Goal: Information Seeking & Learning: Learn about a topic

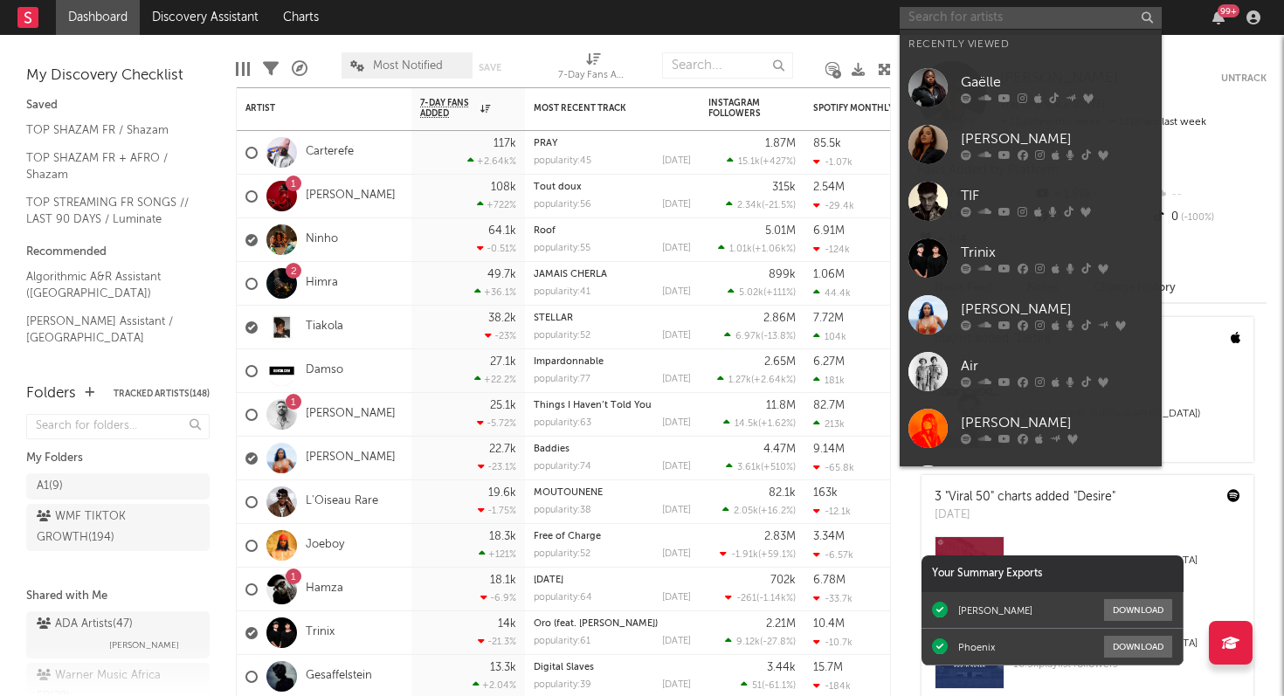
click at [1000, 20] on input "text" at bounding box center [1030, 18] width 262 height 22
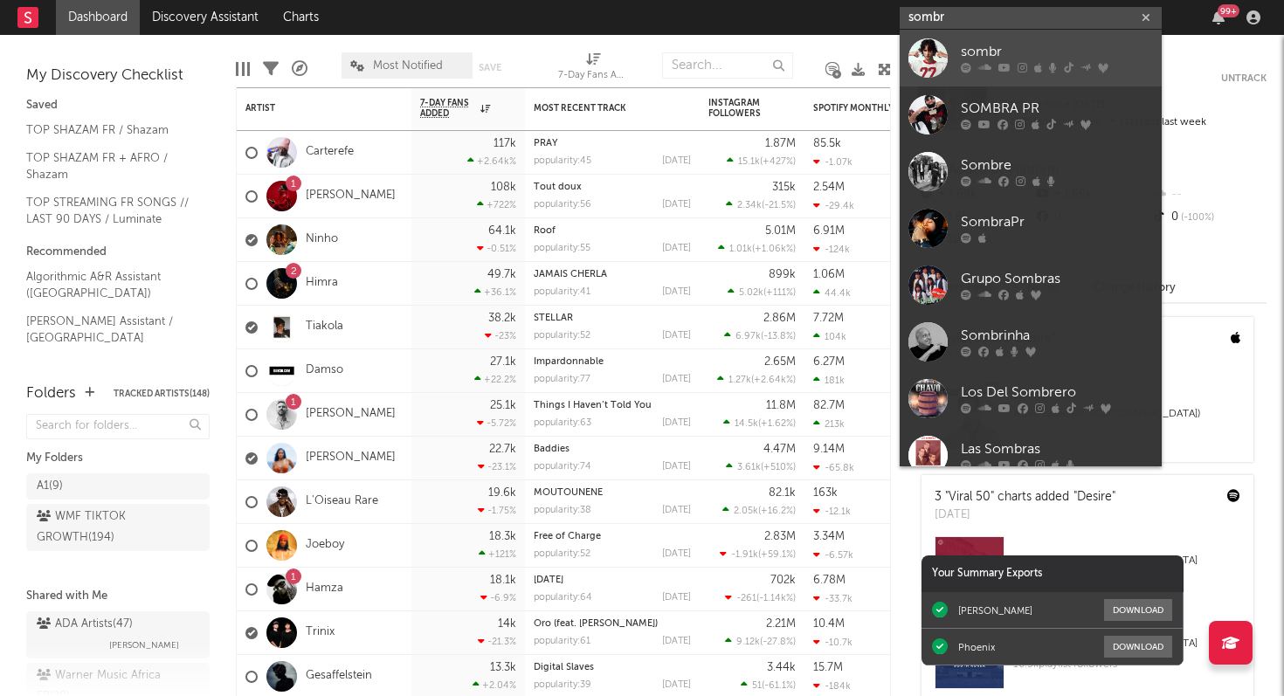
type input "sombr"
click at [1020, 72] on icon at bounding box center [1022, 68] width 10 height 10
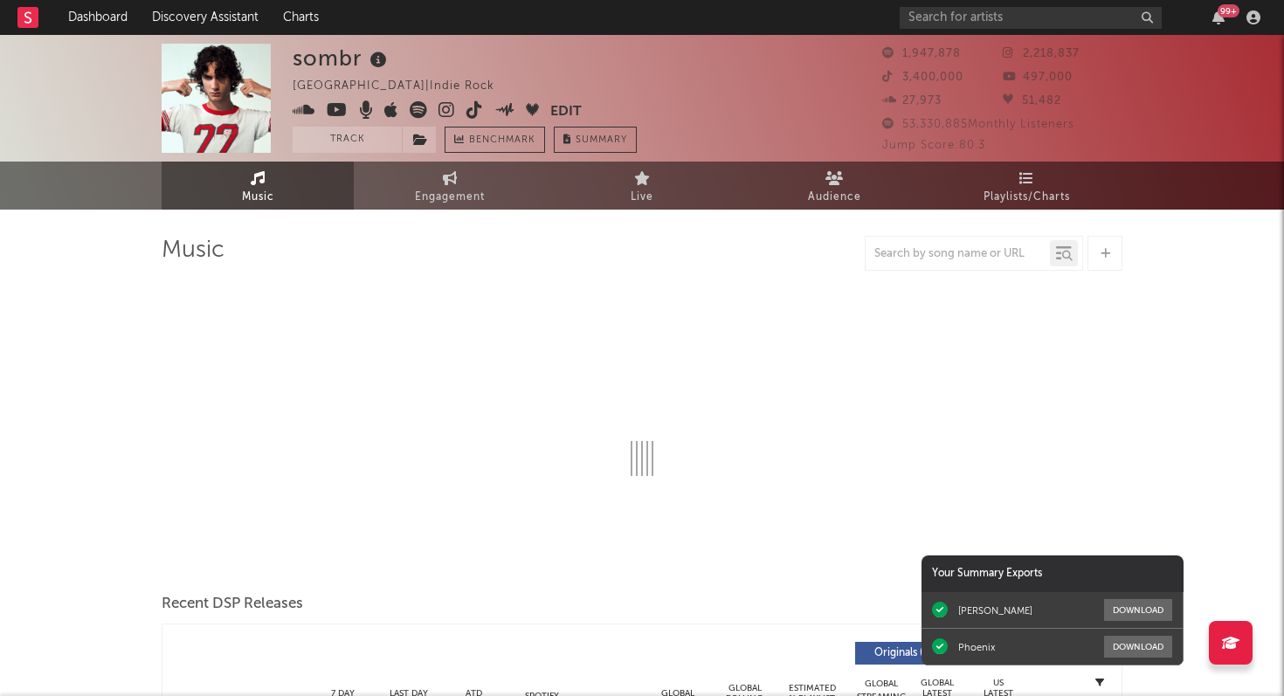
select select "6m"
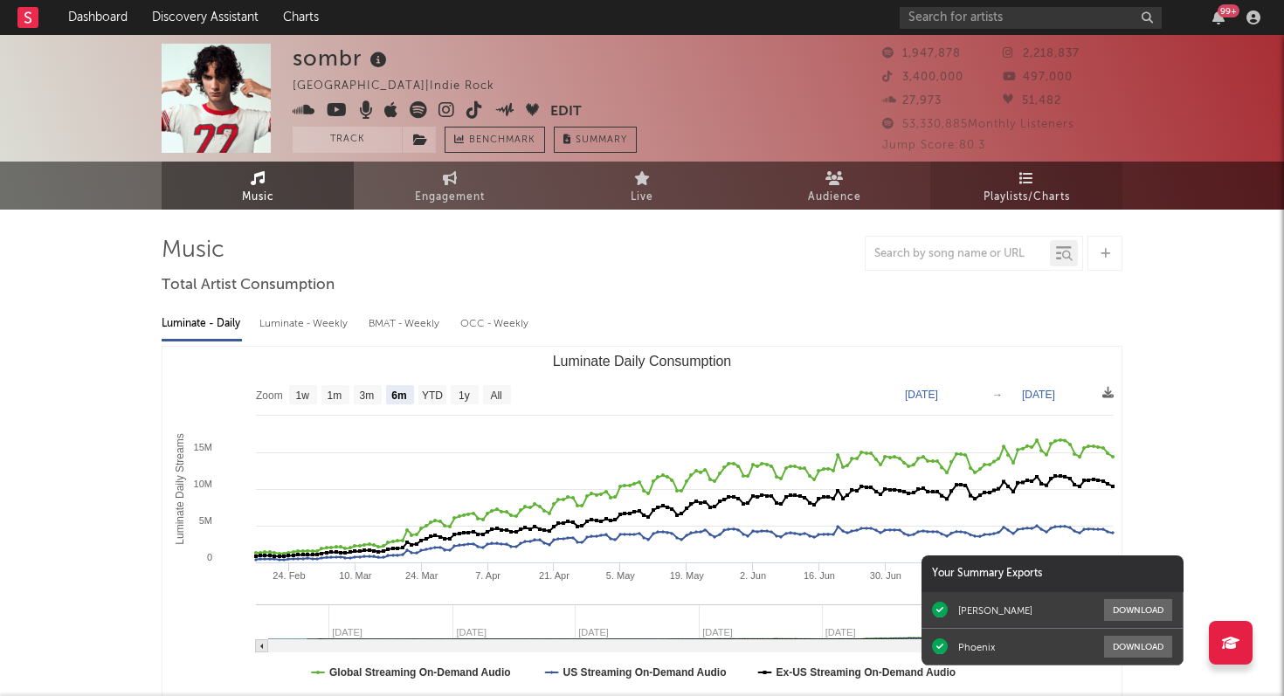
click at [1033, 182] on link "Playlists/Charts" at bounding box center [1026, 186] width 192 height 48
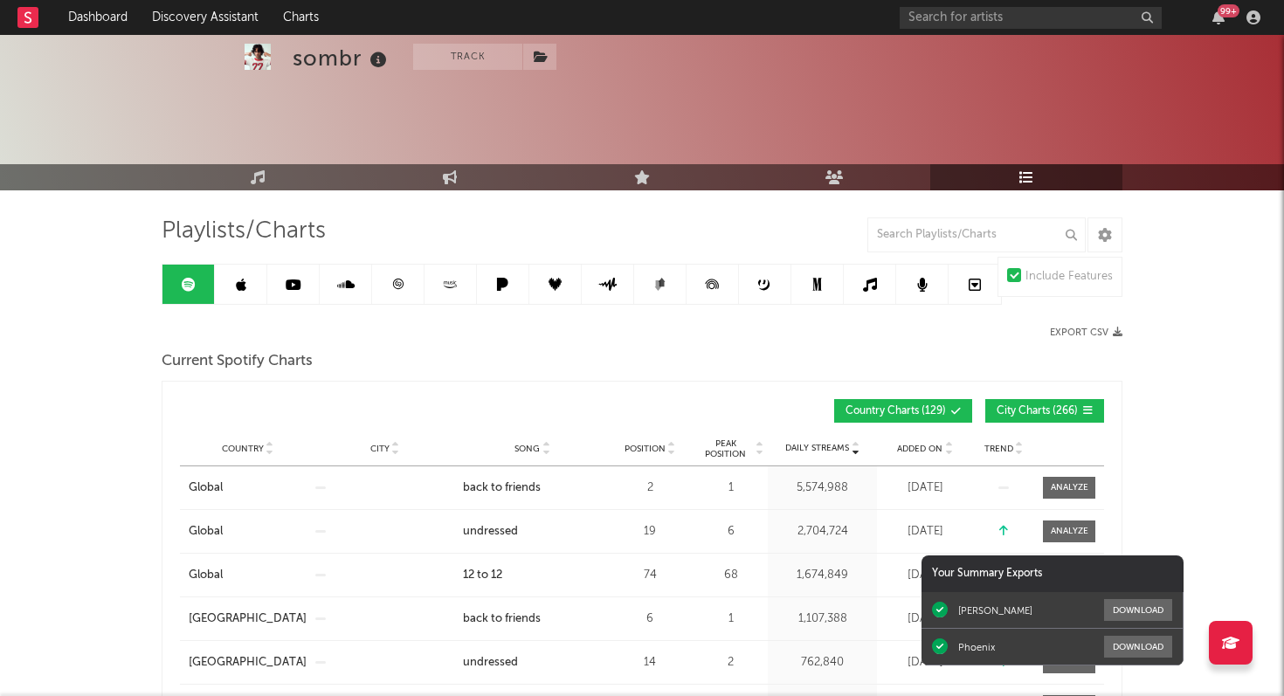
scroll to position [1, 0]
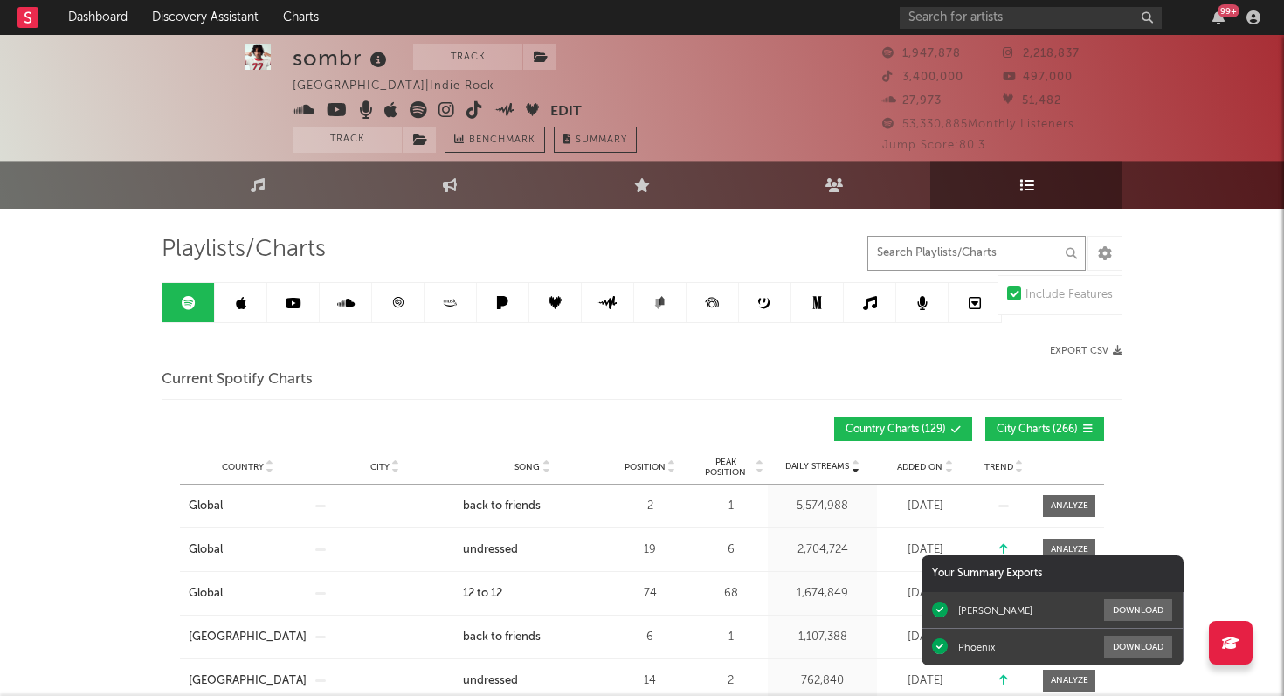
click at [912, 251] on input "text" at bounding box center [976, 253] width 218 height 35
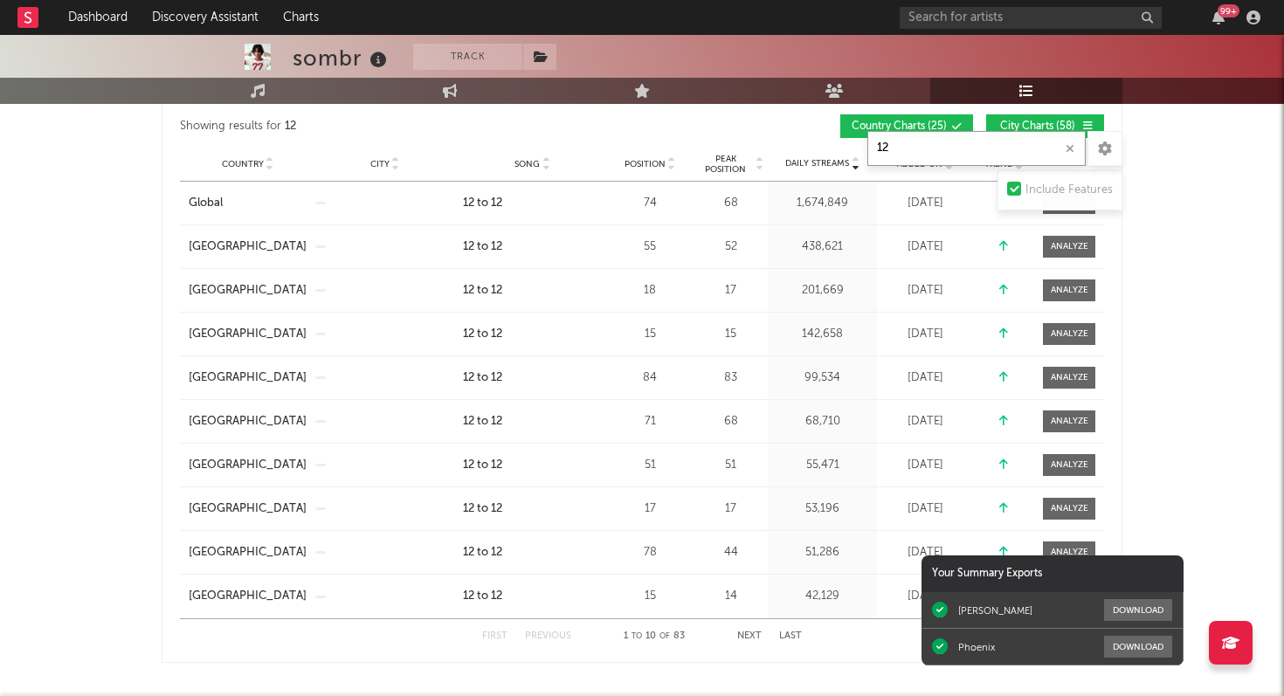
scroll to position [265, 0]
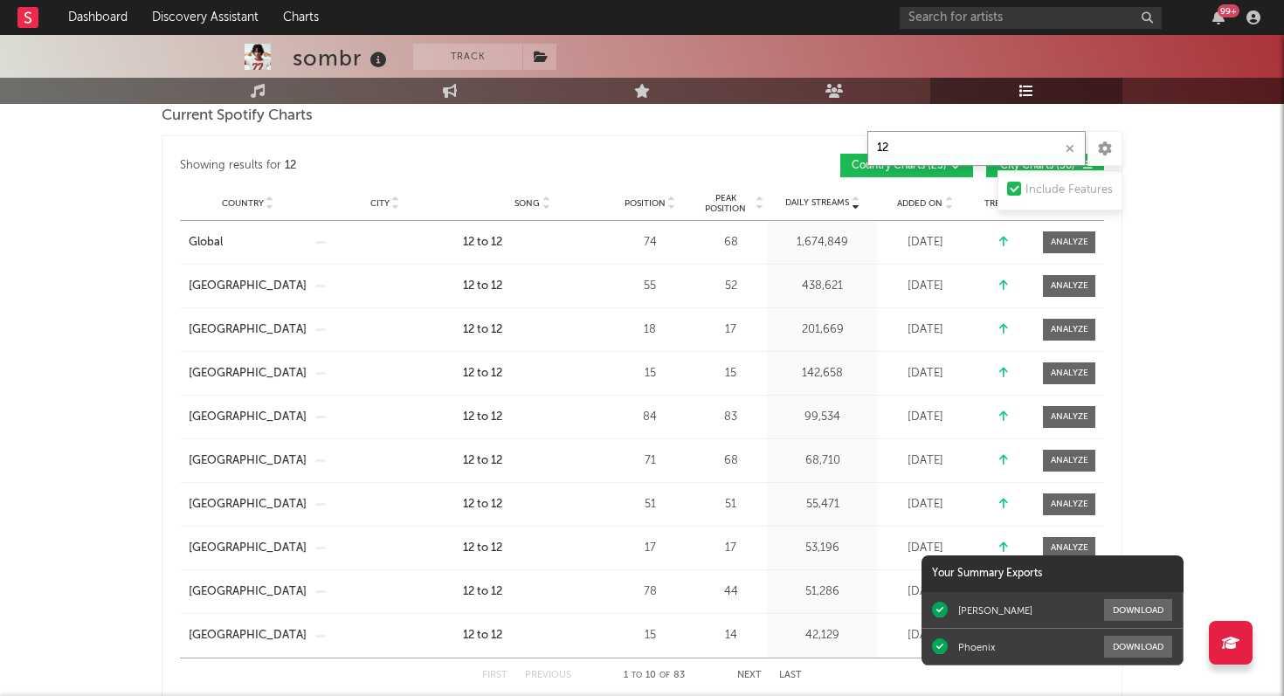
type input "12"
click at [642, 203] on span "Position" at bounding box center [644, 203] width 41 height 10
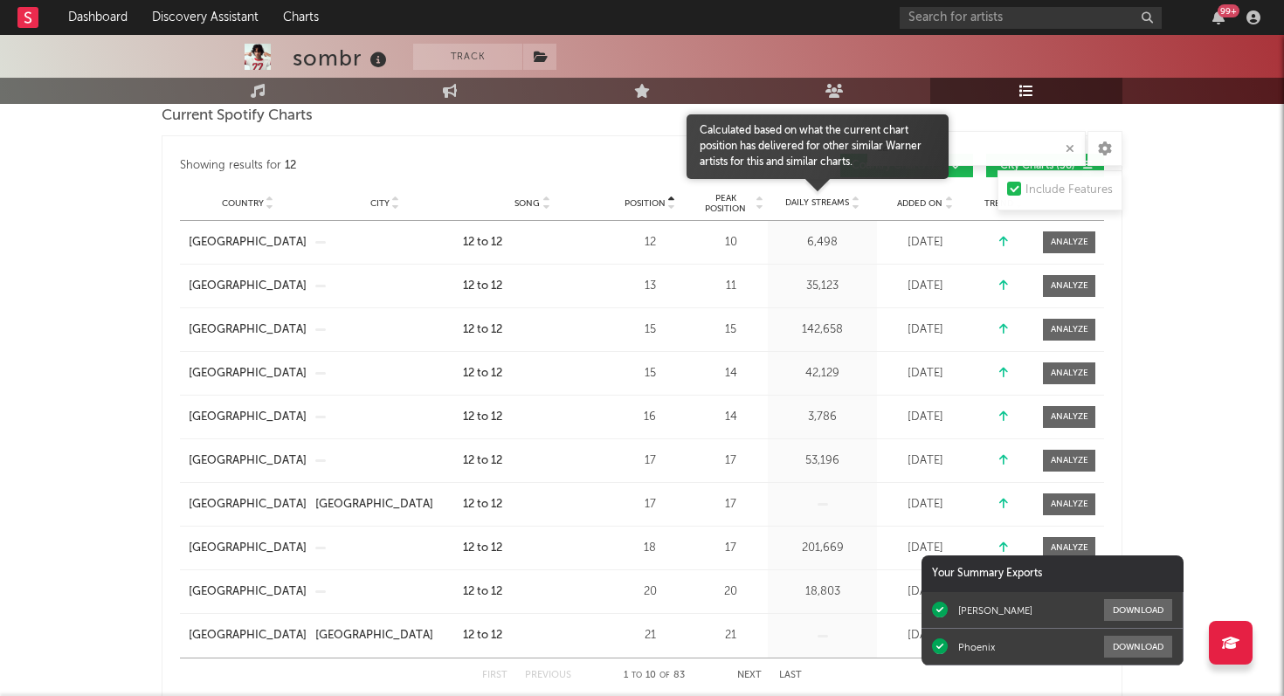
click at [795, 203] on span "Daily Streams" at bounding box center [817, 202] width 64 height 13
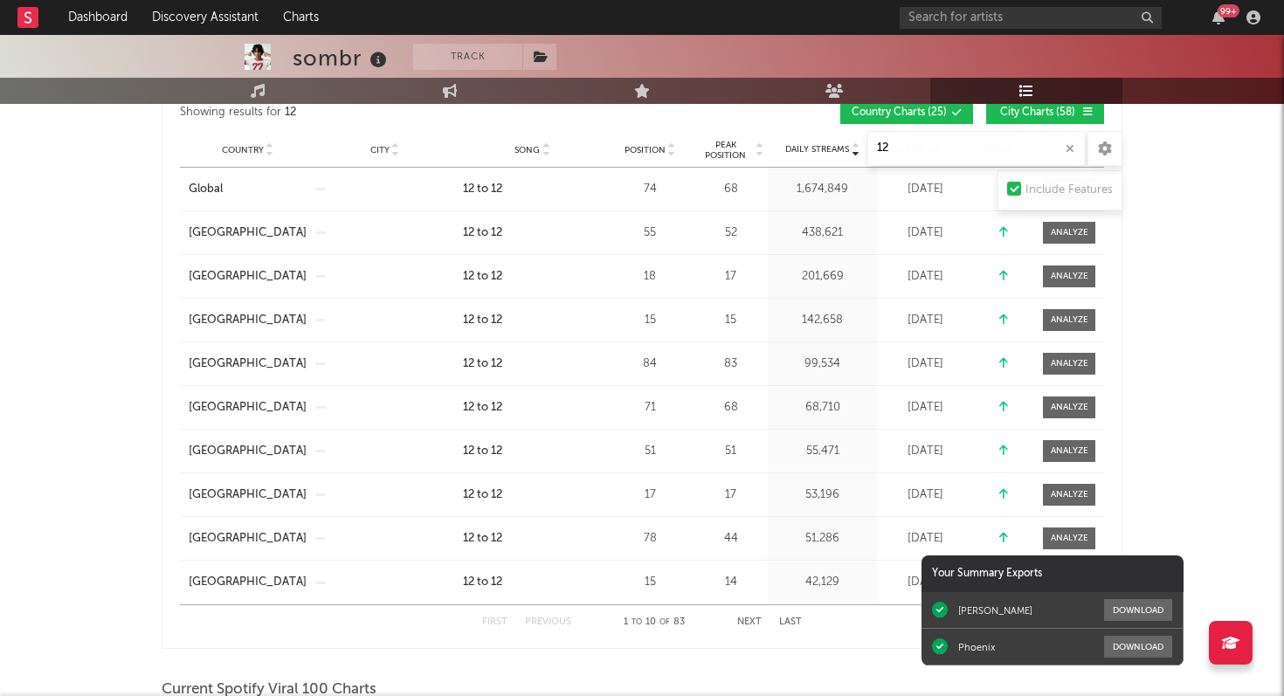
scroll to position [333, 0]
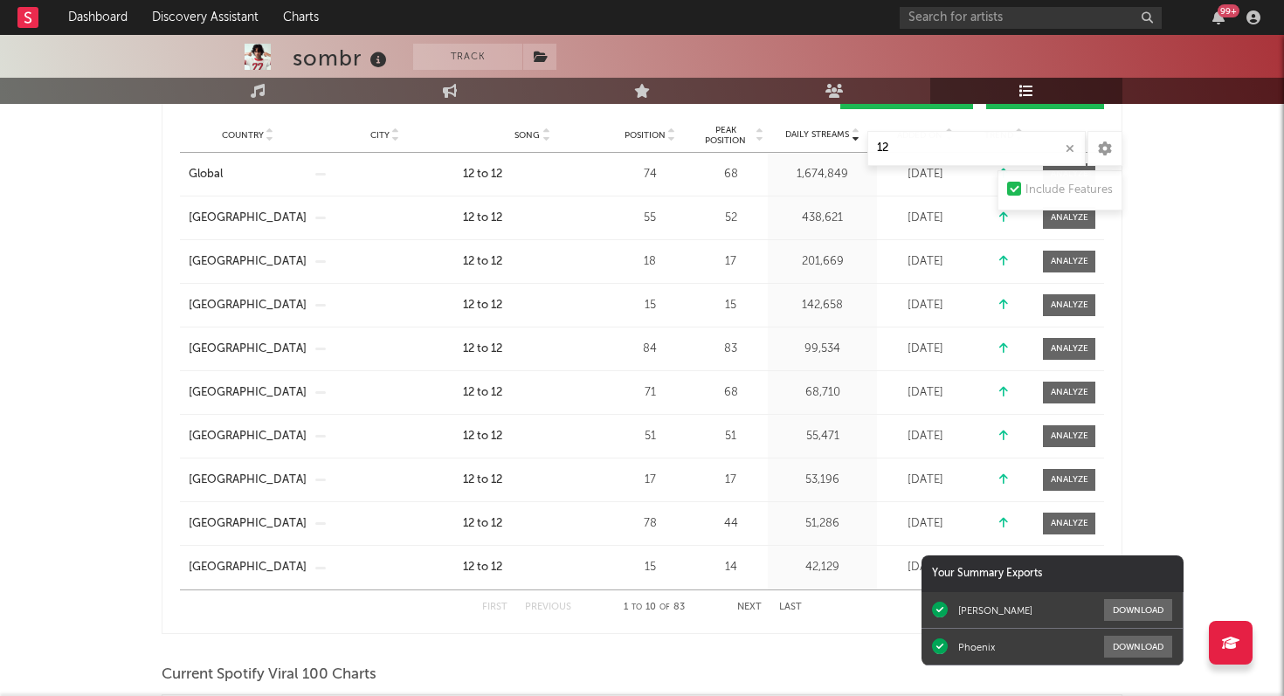
click at [747, 608] on button "Next" at bounding box center [749, 608] width 24 height 10
click at [497, 609] on button "First" at bounding box center [494, 608] width 25 height 10
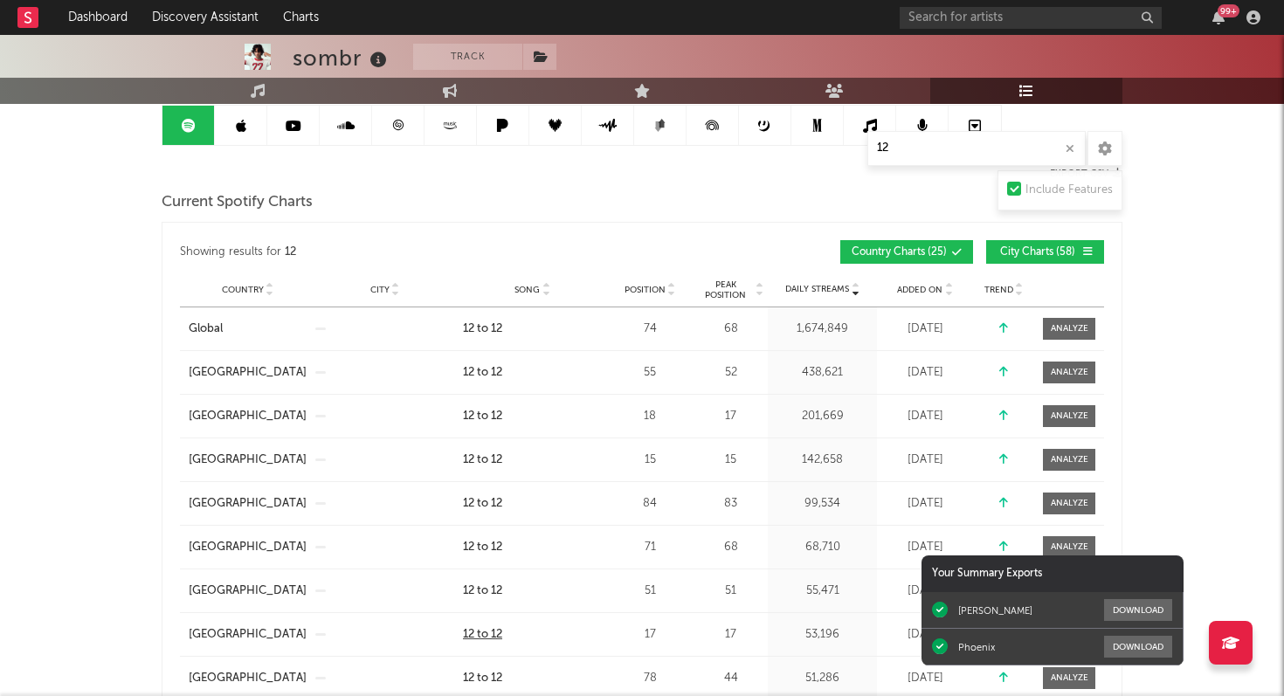
scroll to position [173, 0]
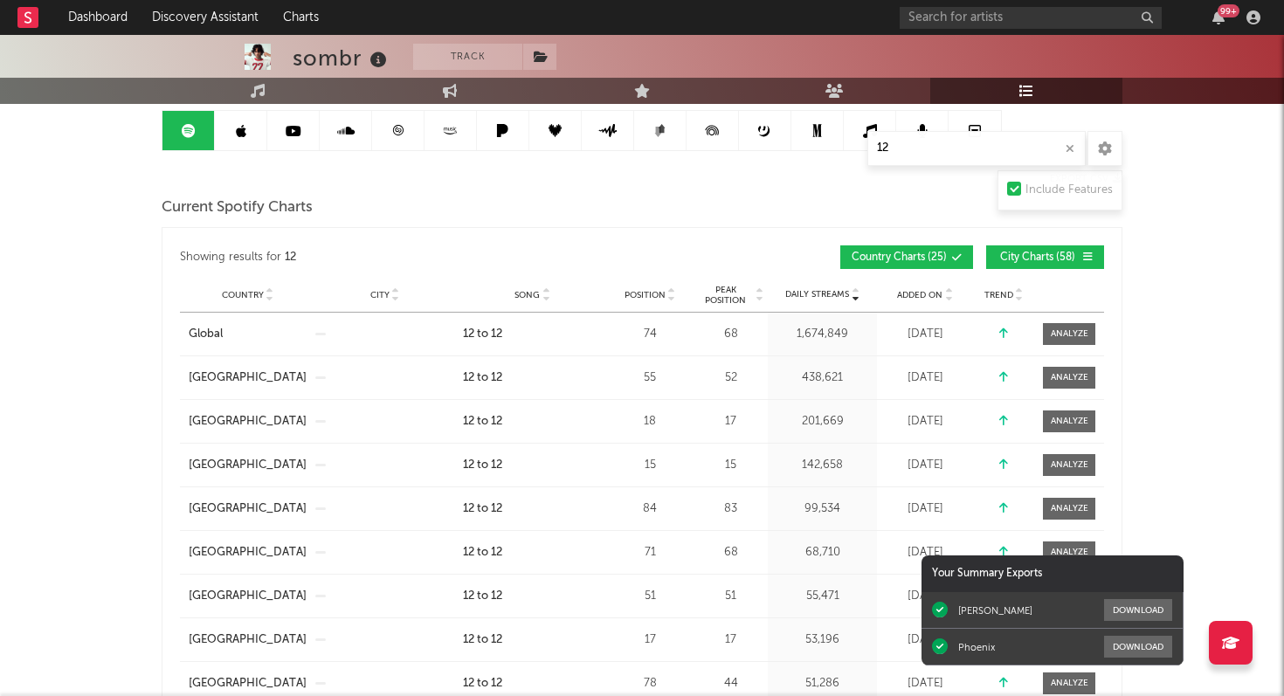
click at [1030, 252] on span "City Charts ( 58 )" at bounding box center [1037, 257] width 80 height 10
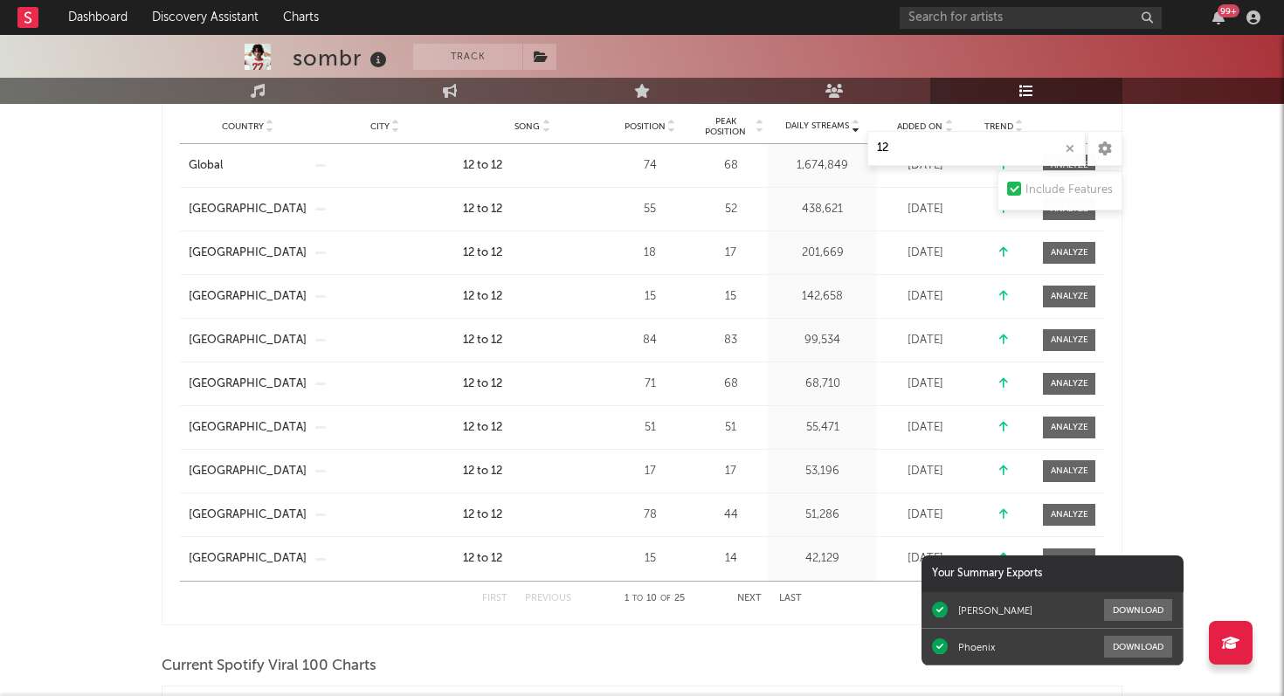
scroll to position [357, 0]
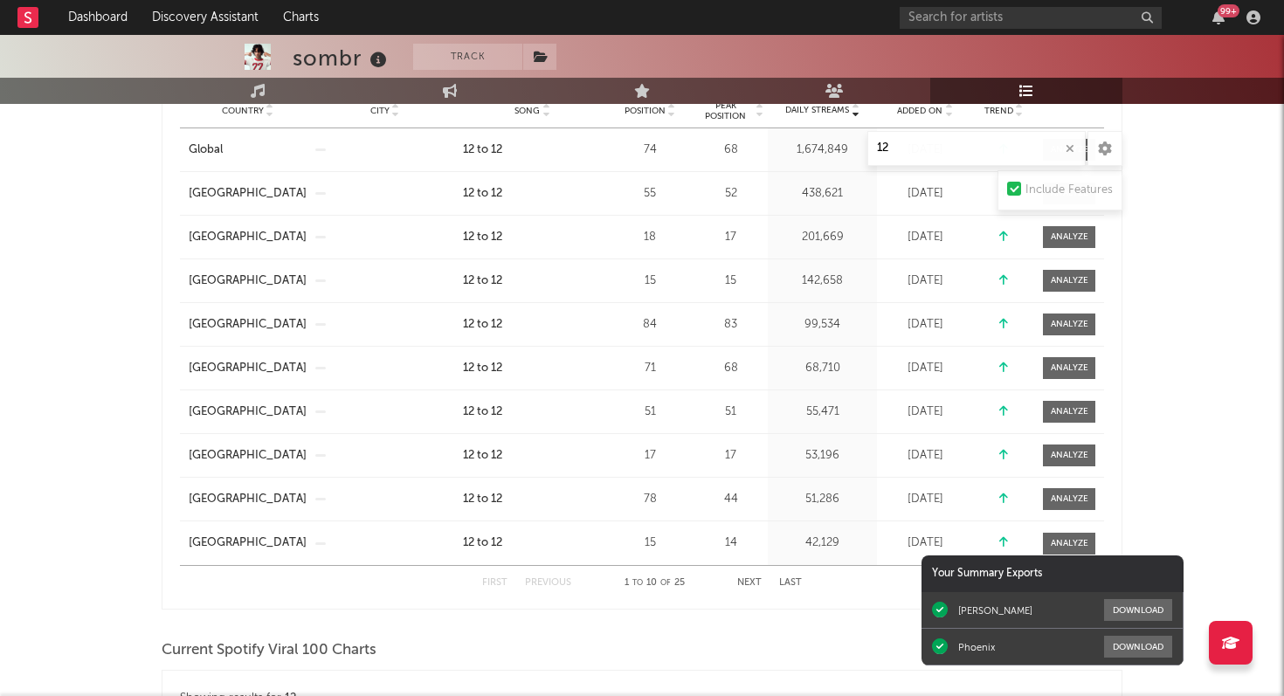
click at [757, 580] on button "Next" at bounding box center [749, 583] width 24 height 10
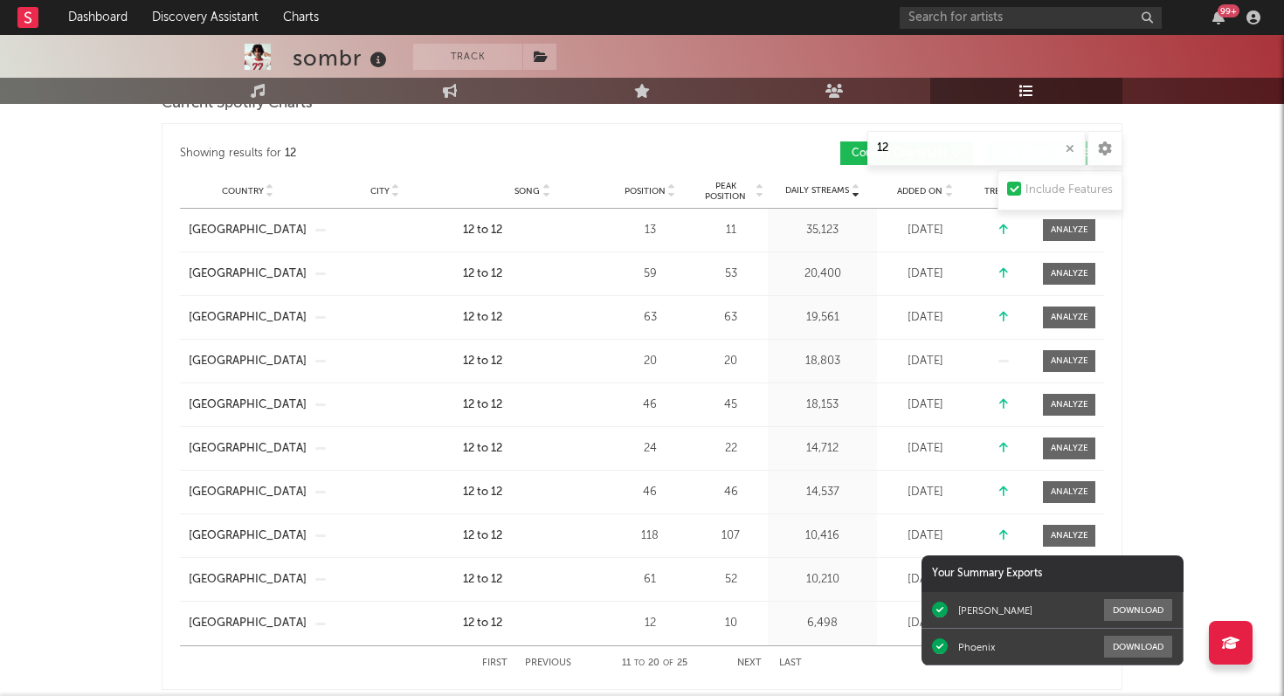
scroll to position [276, 0]
click at [498, 662] on div "00:00 00:20" at bounding box center [642, 674] width 306 height 44
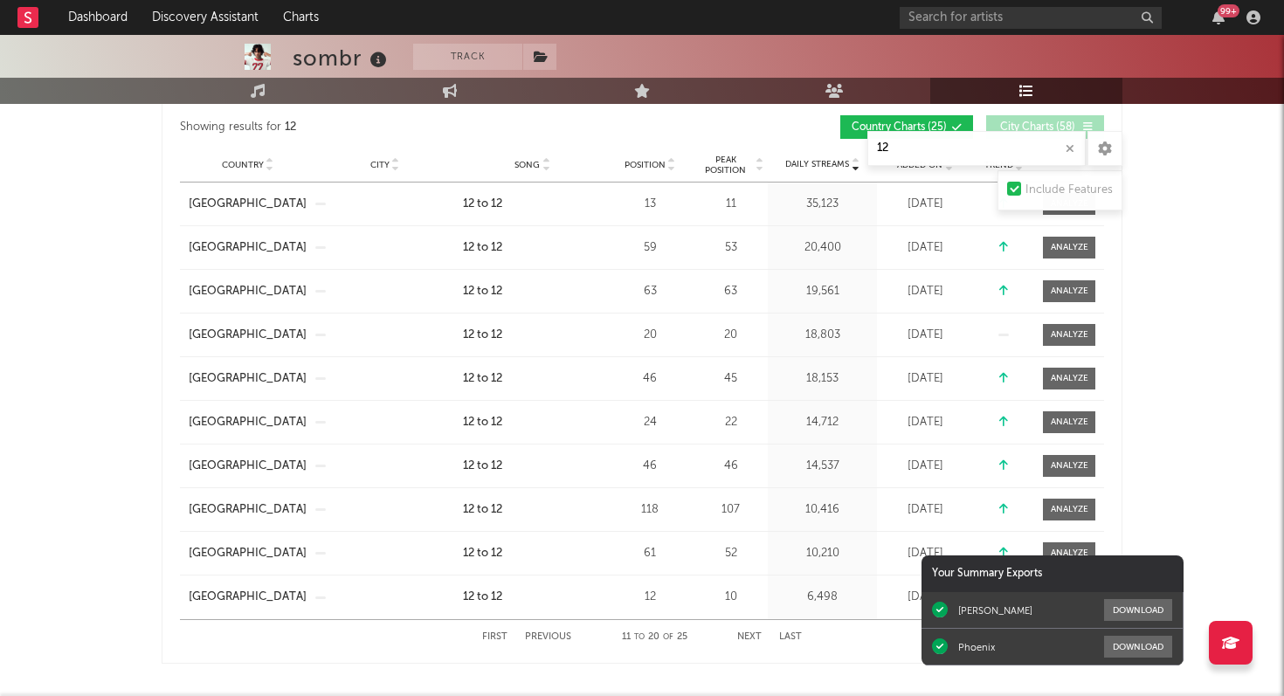
scroll to position [334, 0]
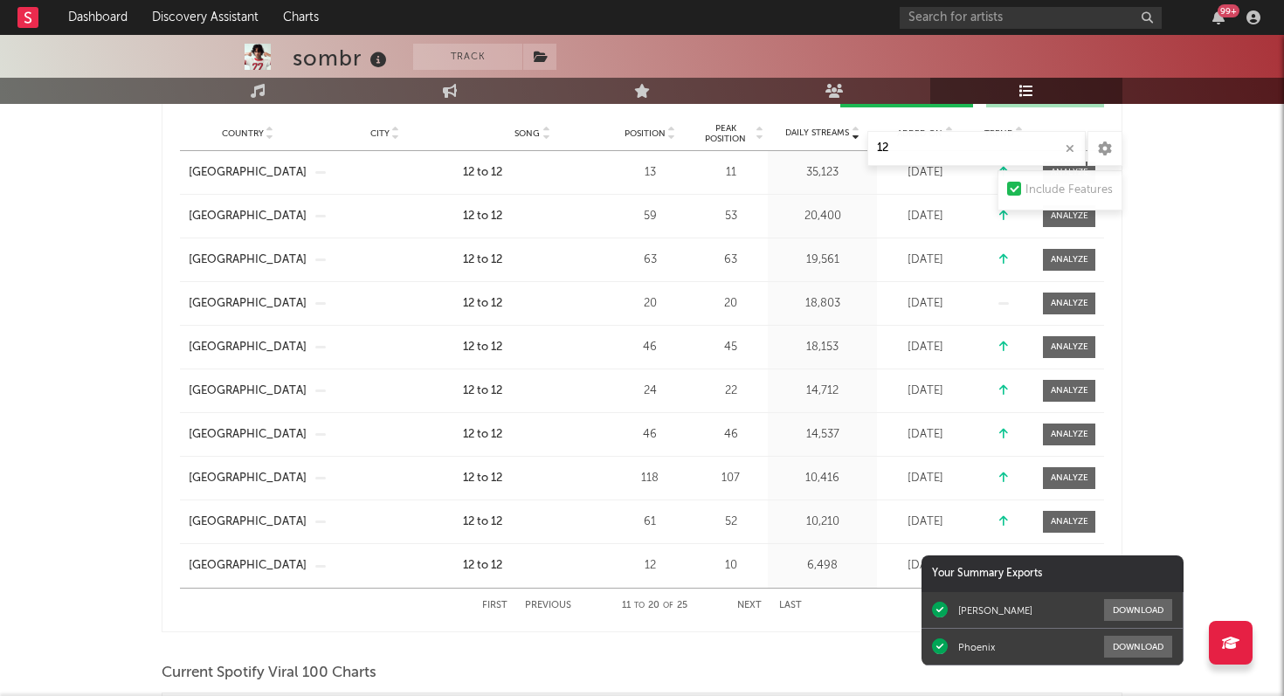
click at [491, 603] on button "First" at bounding box center [494, 606] width 25 height 10
click at [742, 602] on button "Next" at bounding box center [749, 606] width 24 height 10
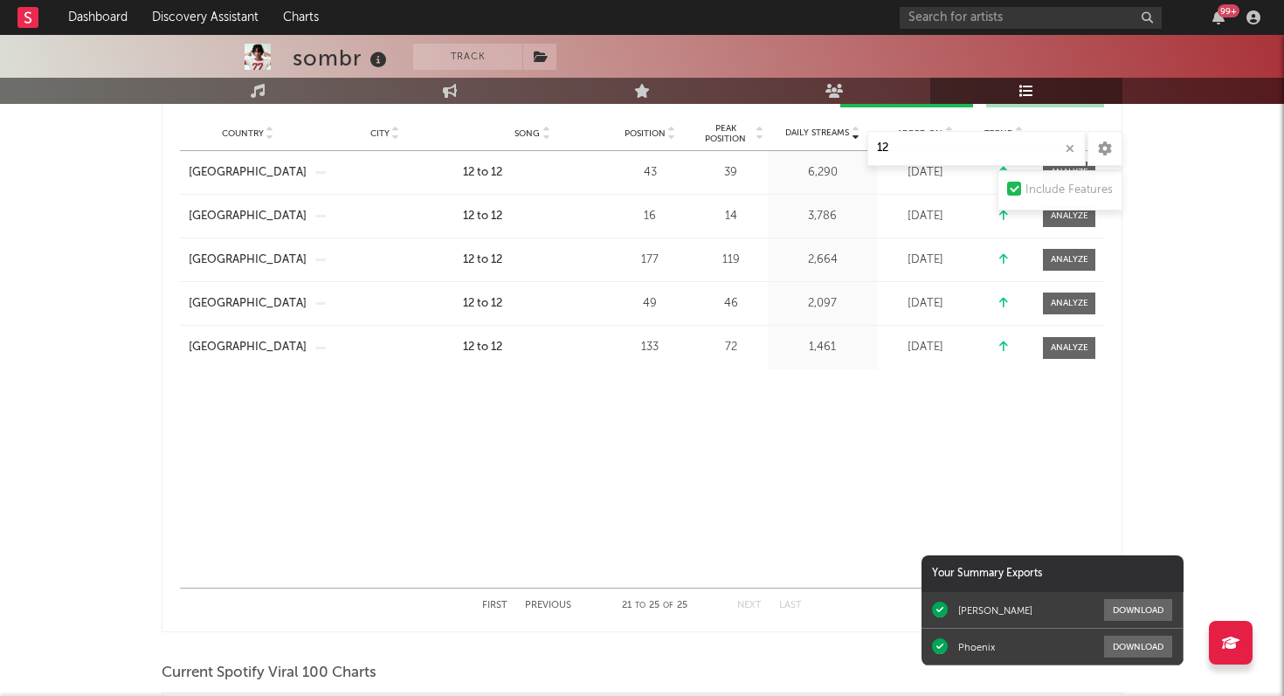
click at [494, 604] on button "First" at bounding box center [494, 606] width 25 height 10
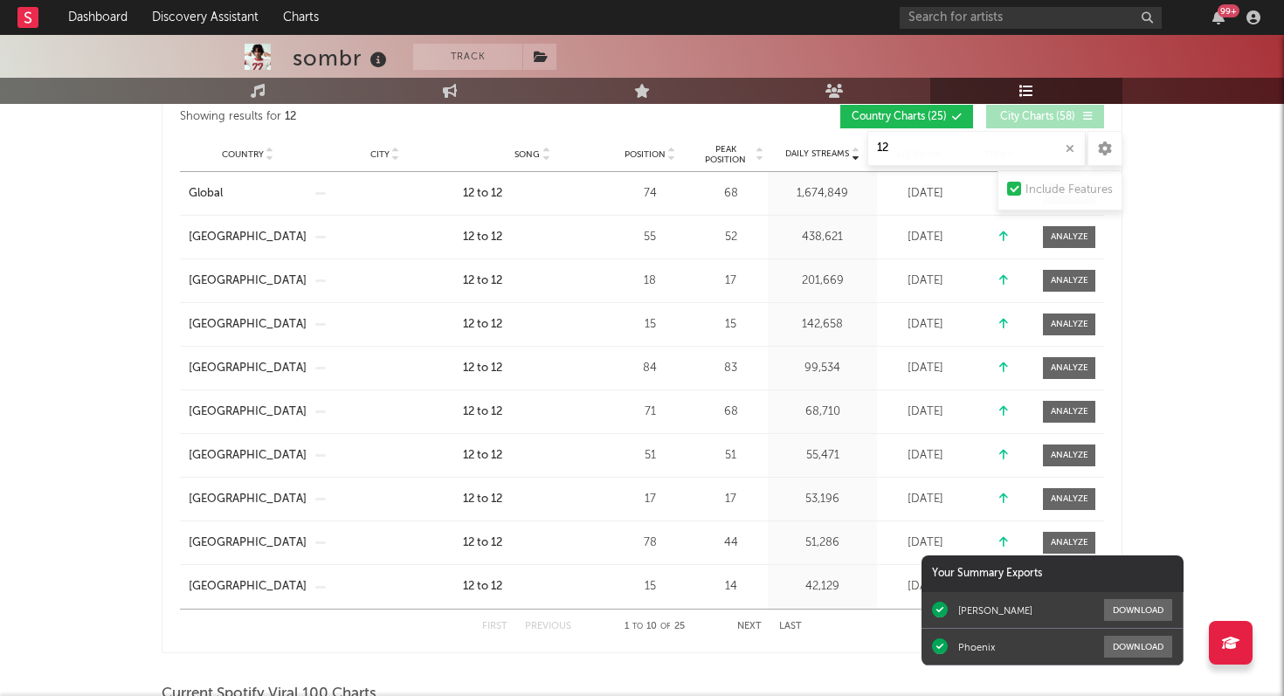
scroll to position [323, 0]
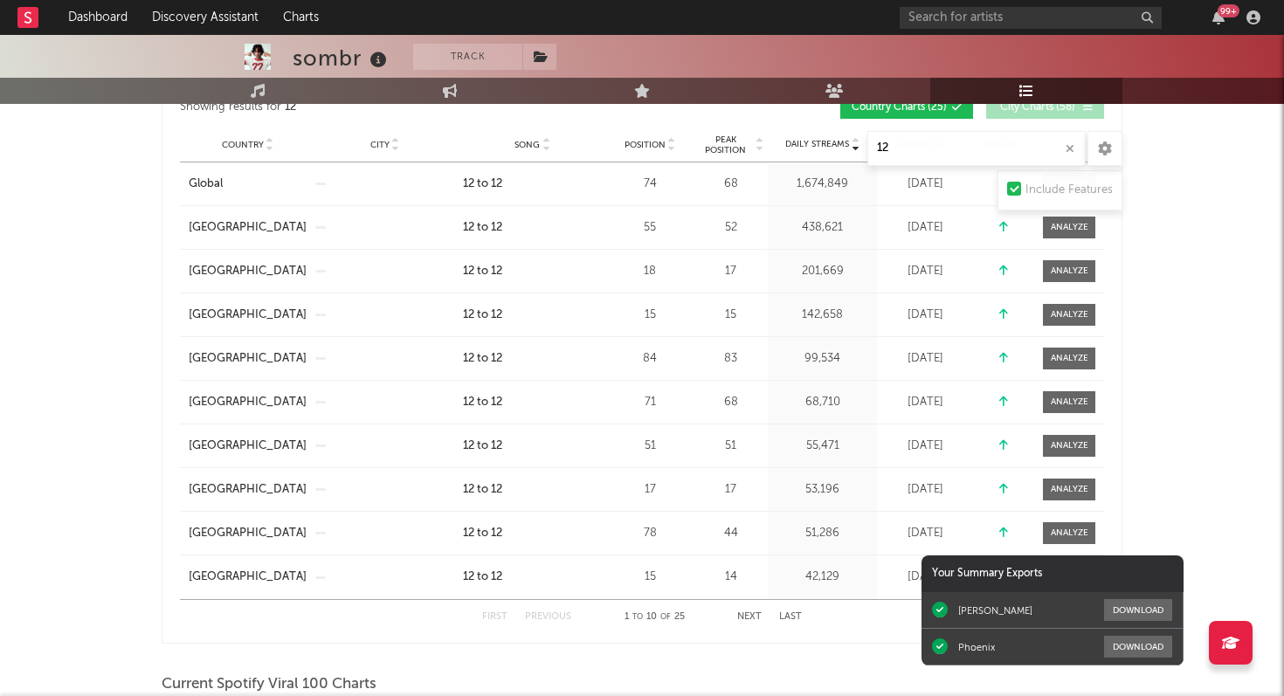
click at [747, 616] on button "Next" at bounding box center [749, 617] width 24 height 10
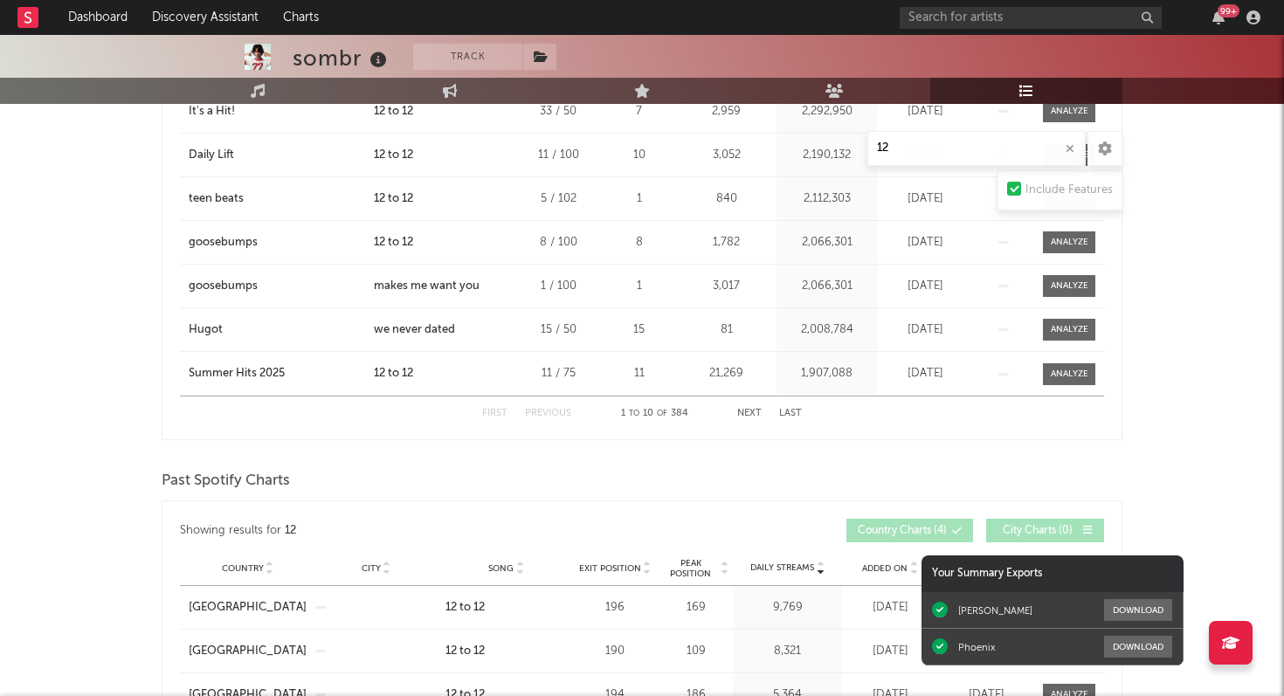
scroll to position [1812, 0]
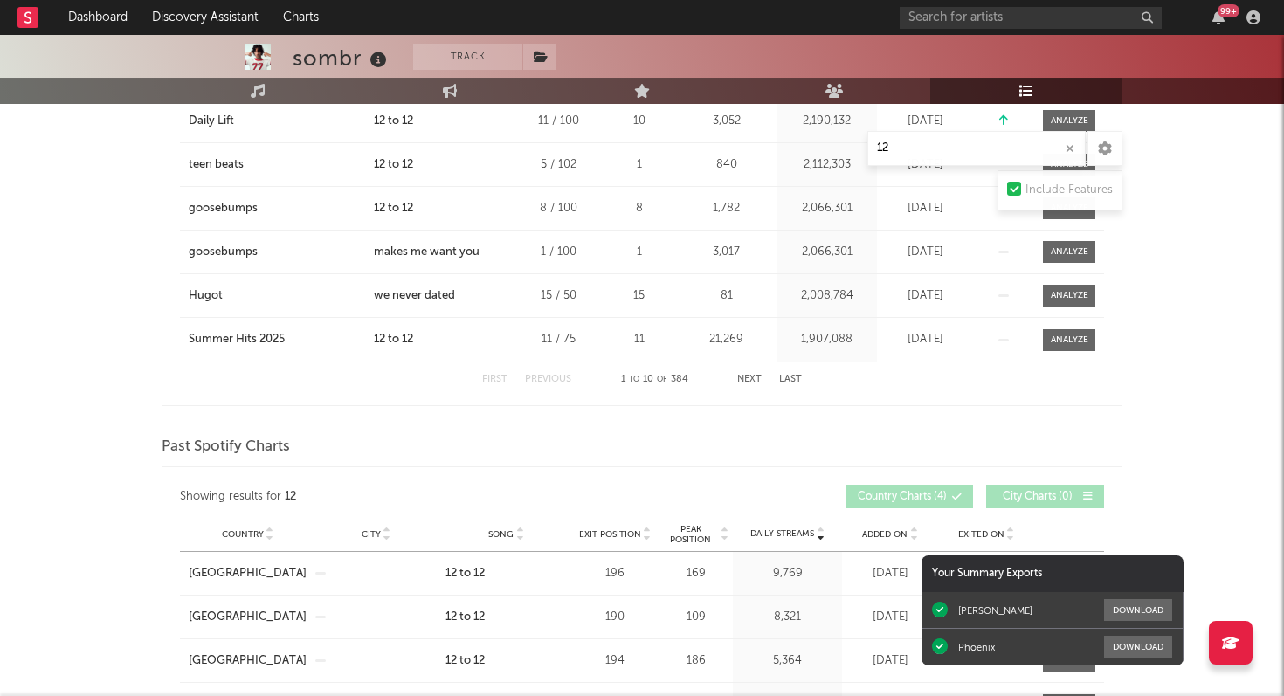
click at [121, 375] on div "sombr Track [GEOGRAPHIC_DATA] | Indie Rock Edit Track Benchmark Summary 1,947,8…" at bounding box center [642, 175] width 1284 height 3904
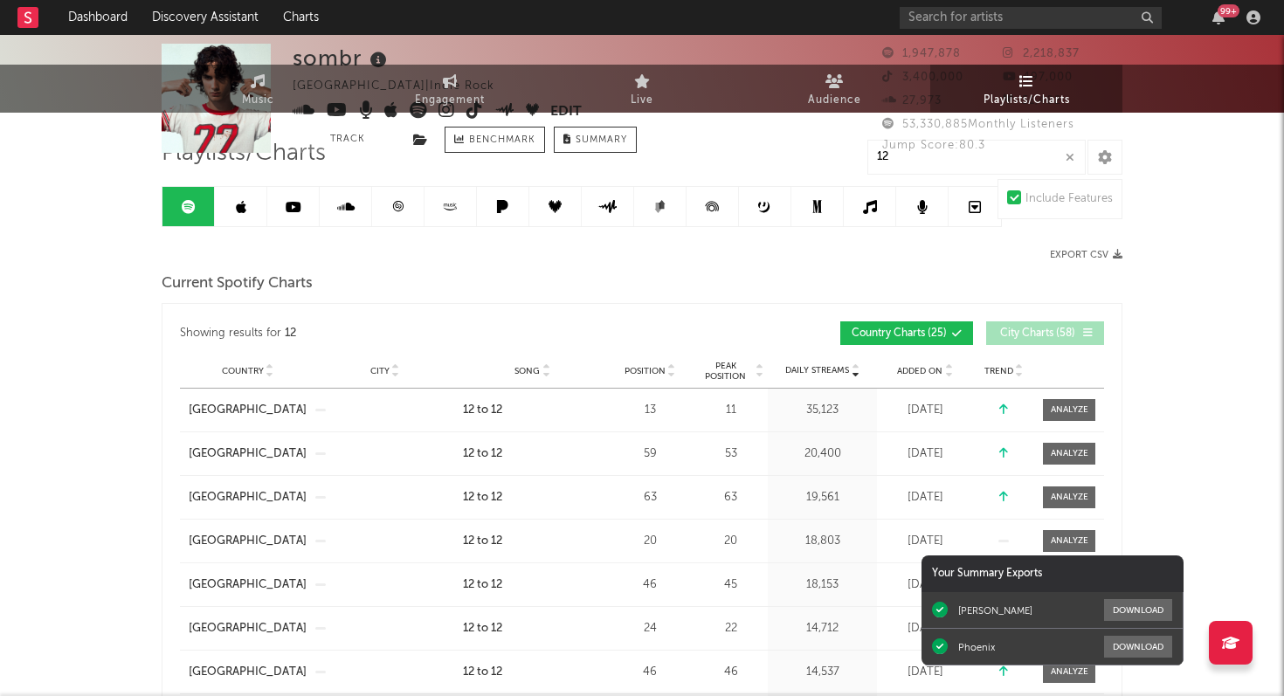
scroll to position [0, 0]
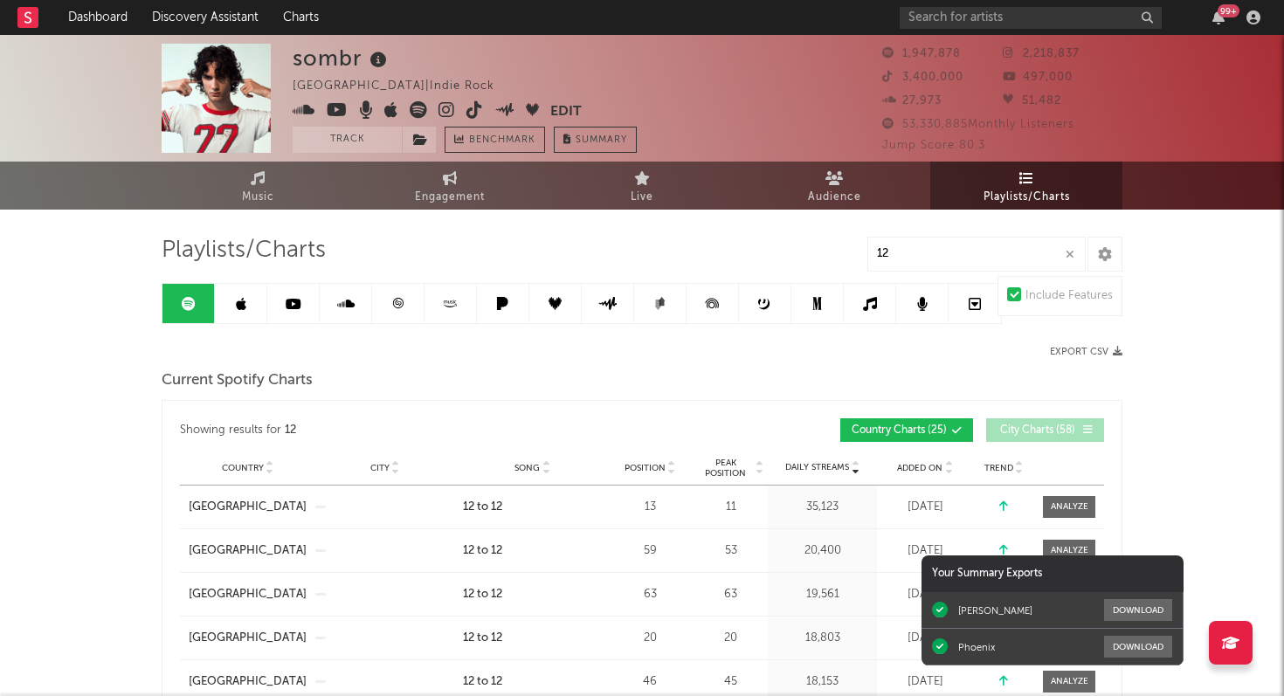
click at [1220, 3] on div "99 +" at bounding box center [1082, 17] width 367 height 35
click at [1217, 17] on icon "button" at bounding box center [1218, 17] width 12 height 14
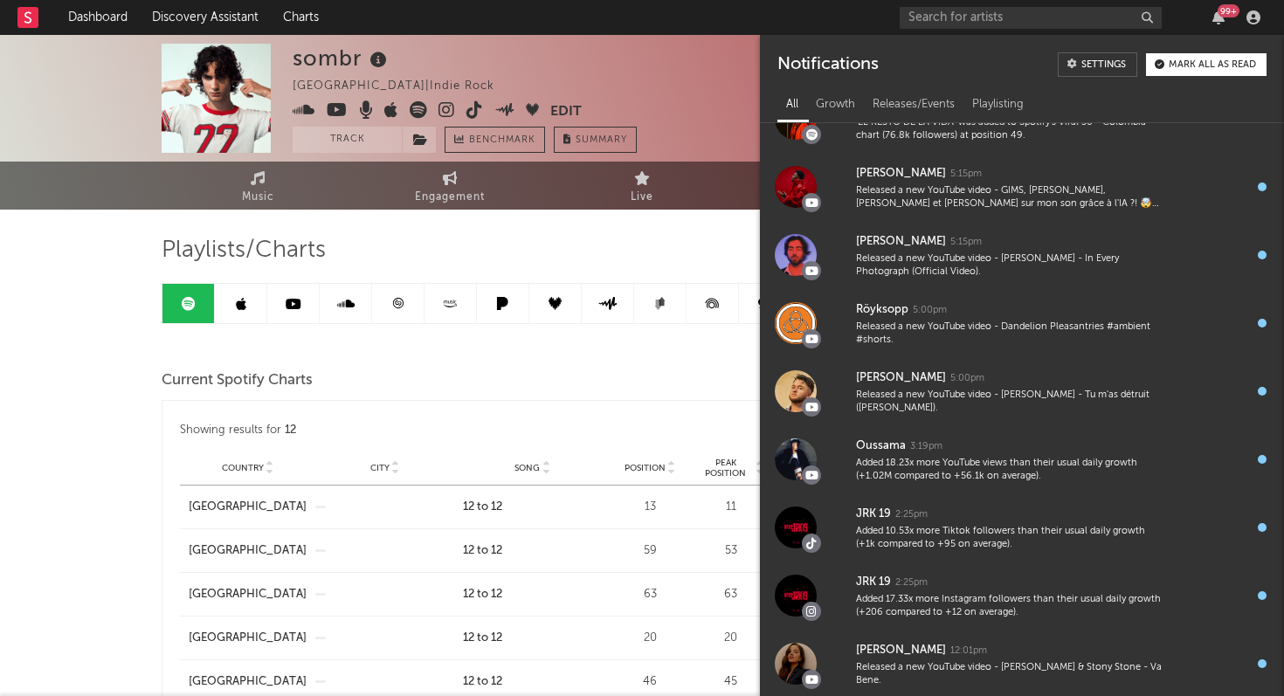
scroll to position [3585, 0]
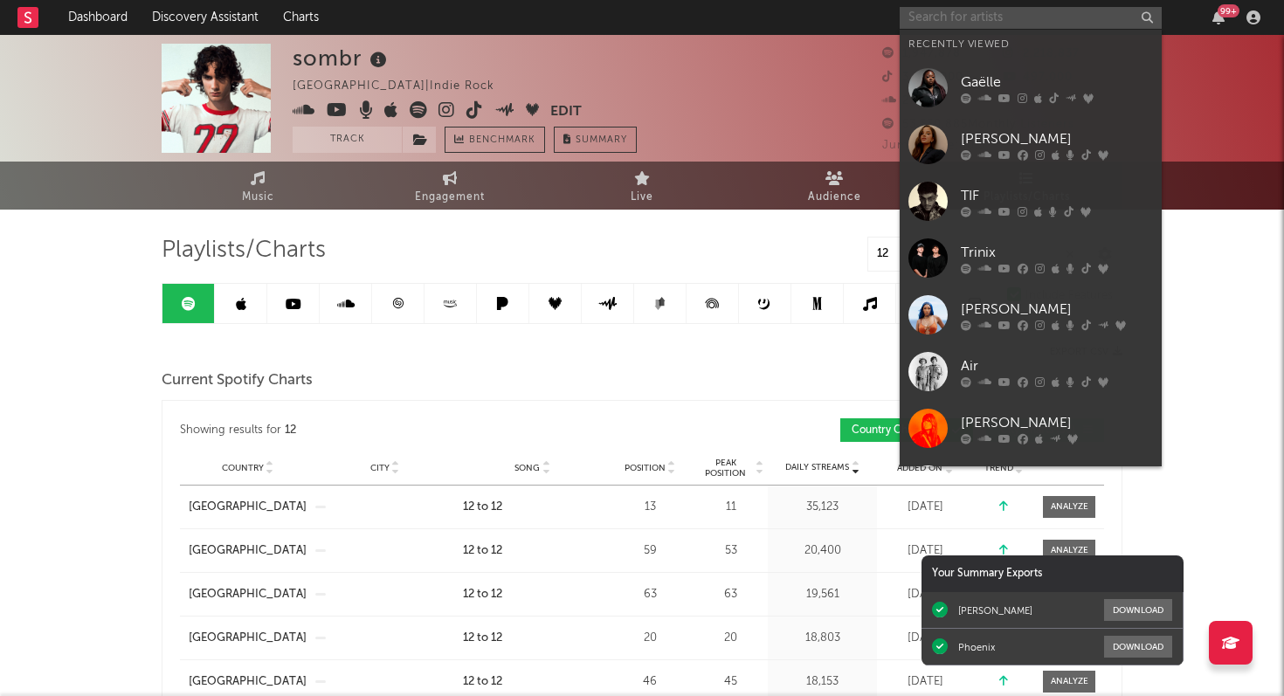
click at [1014, 19] on input "text" at bounding box center [1030, 18] width 262 height 22
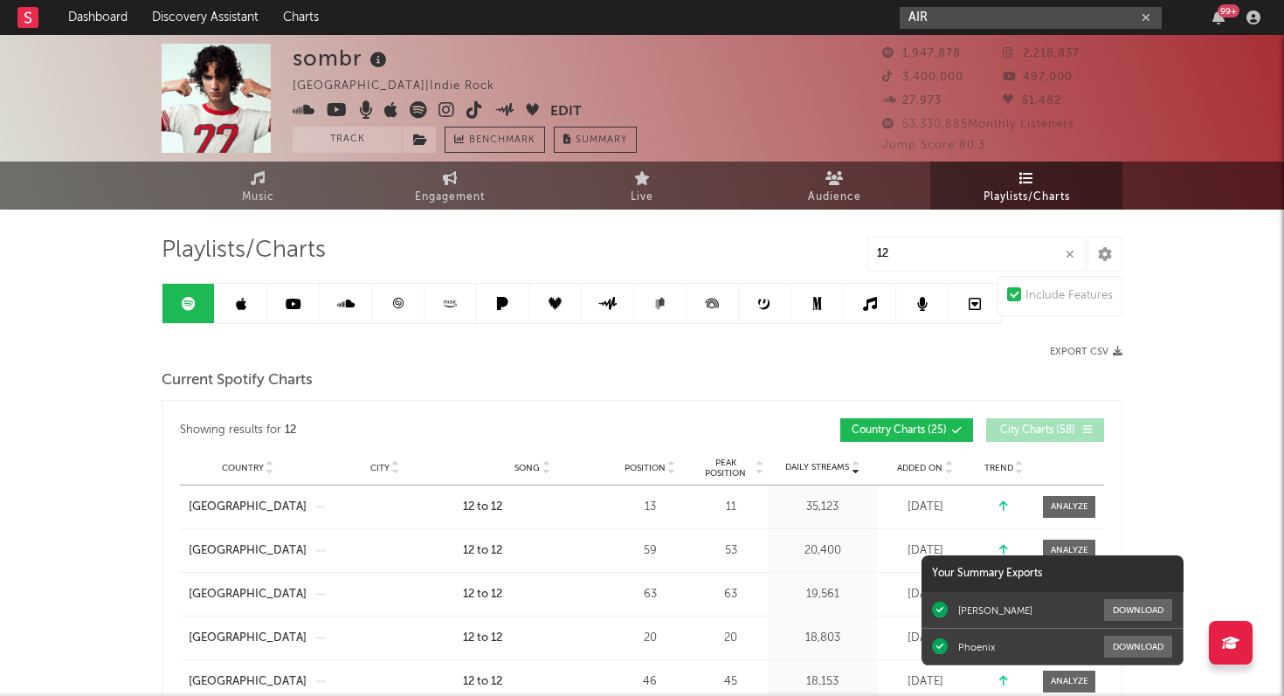
click at [950, 17] on input "AIR" at bounding box center [1030, 18] width 262 height 22
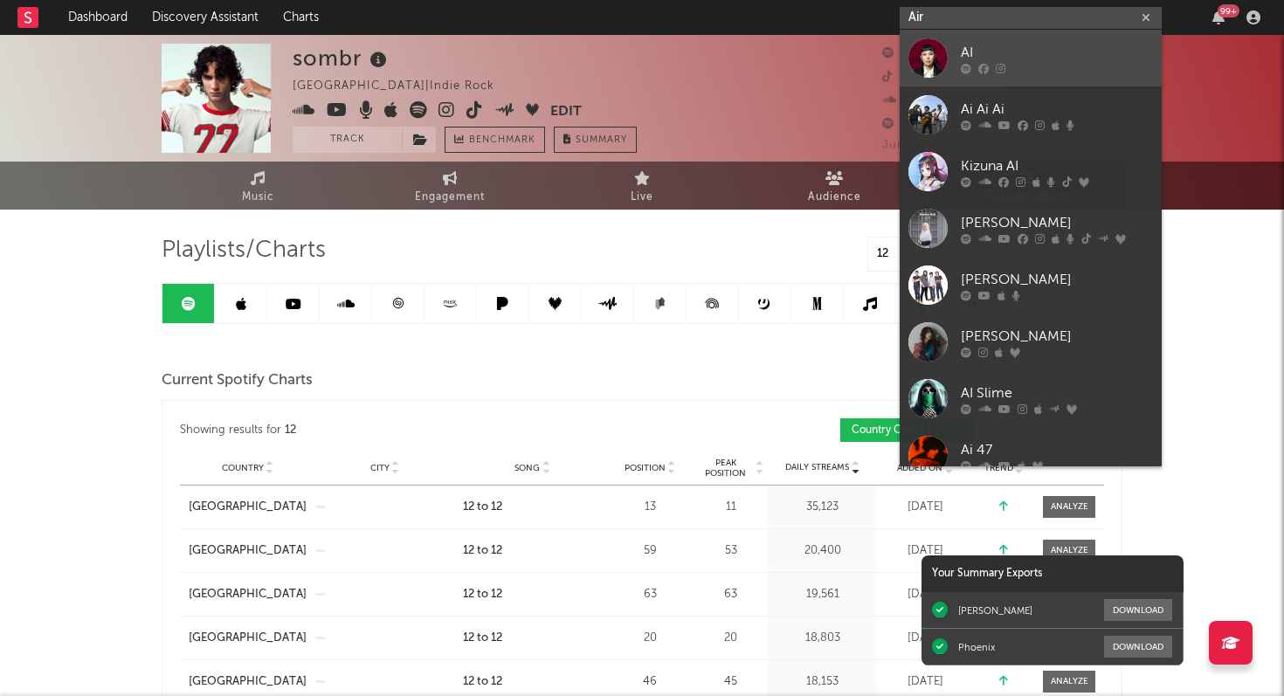
type input "Air"
click at [966, 57] on div "AI" at bounding box center [1057, 52] width 192 height 21
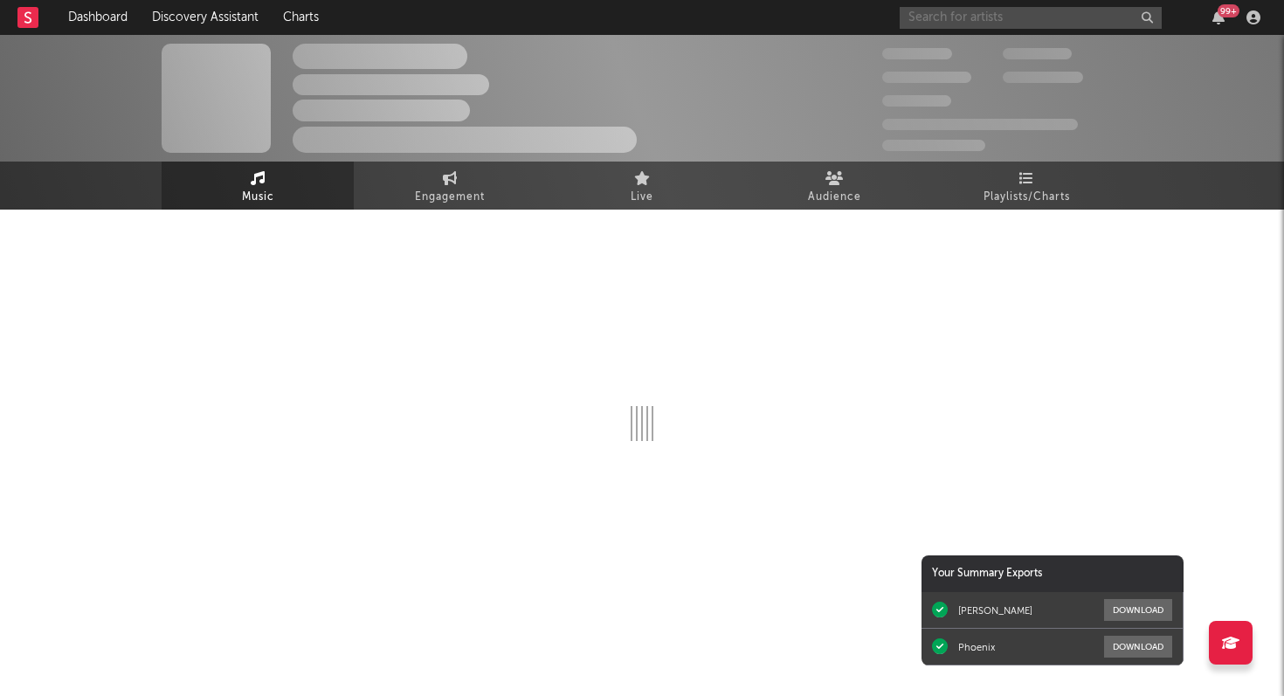
click at [952, 22] on input "text" at bounding box center [1030, 18] width 262 height 22
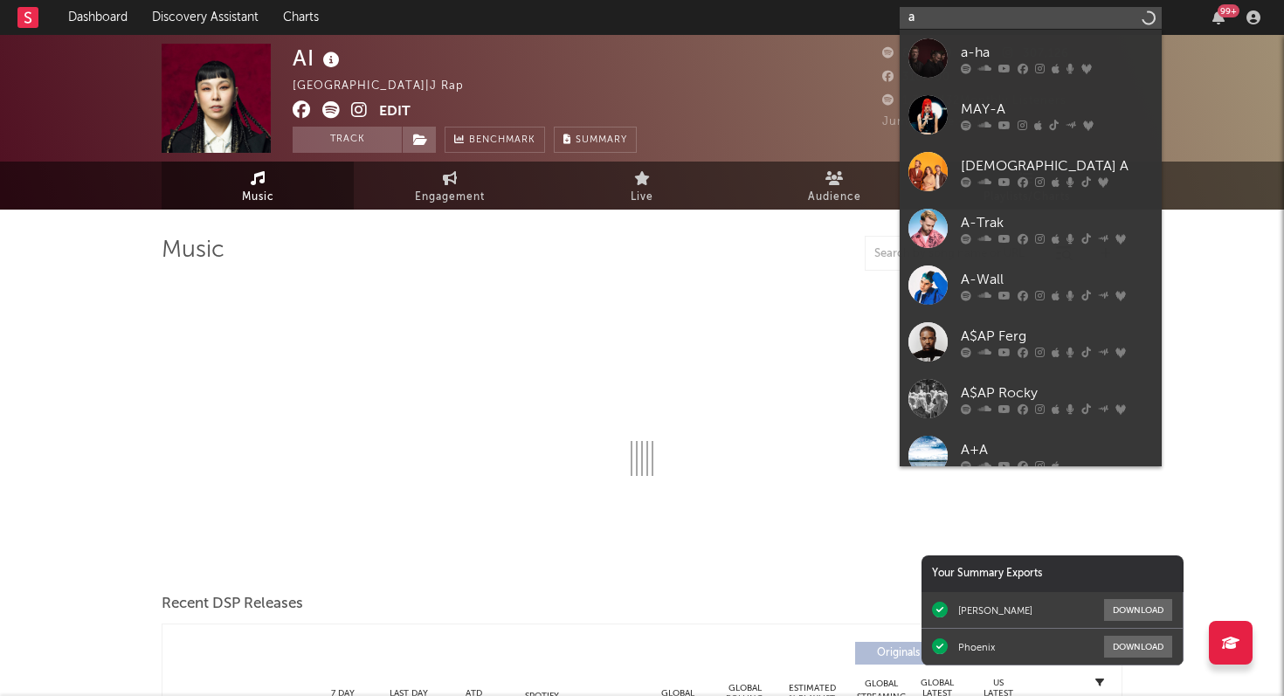
type input "ai"
select select "6m"
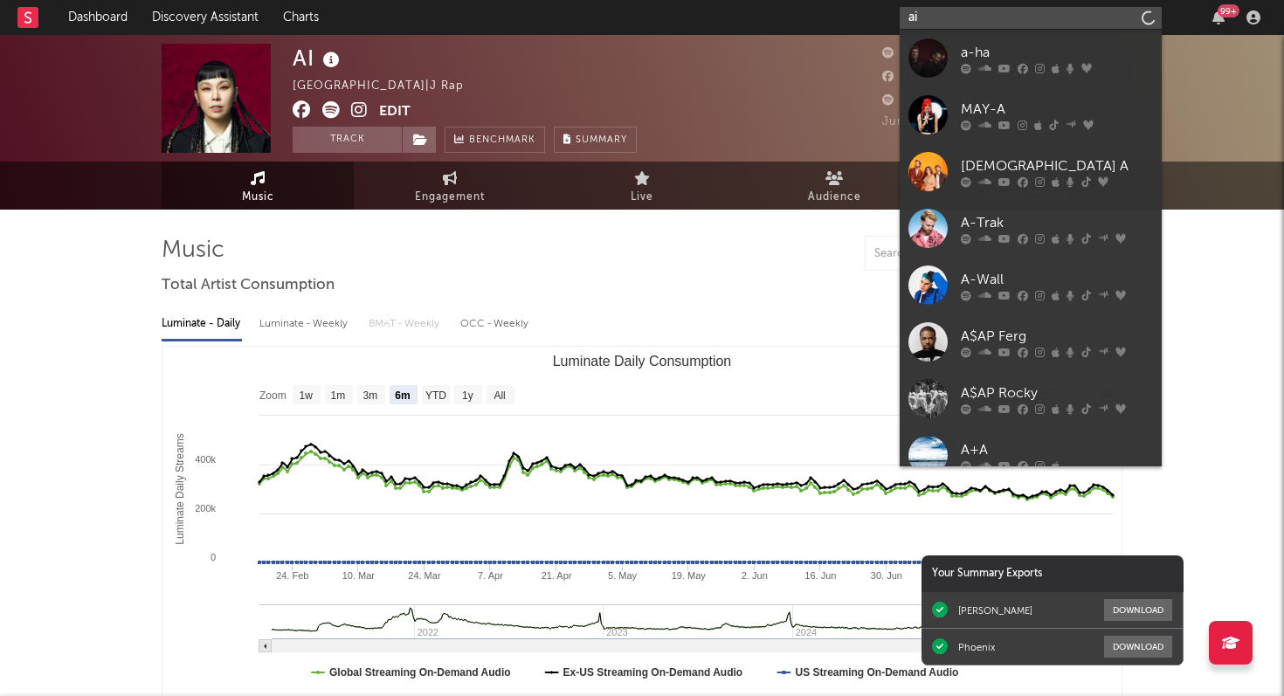
type input "air"
select select "6m"
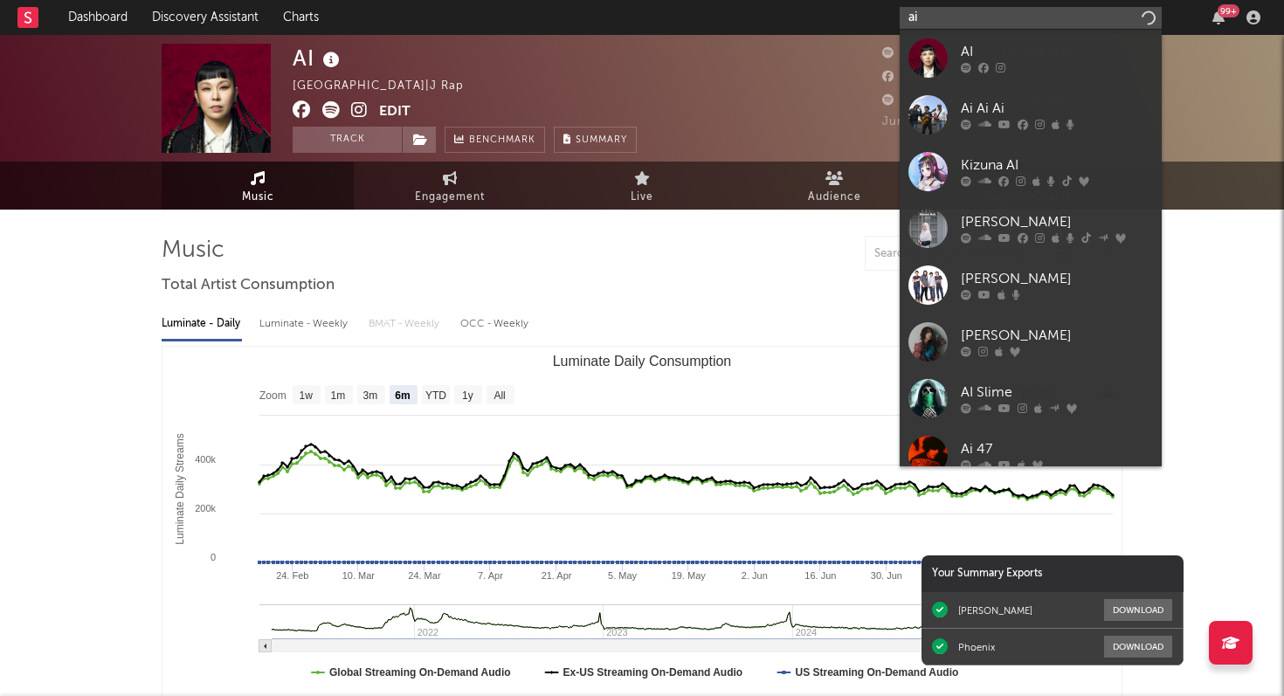
type input "a"
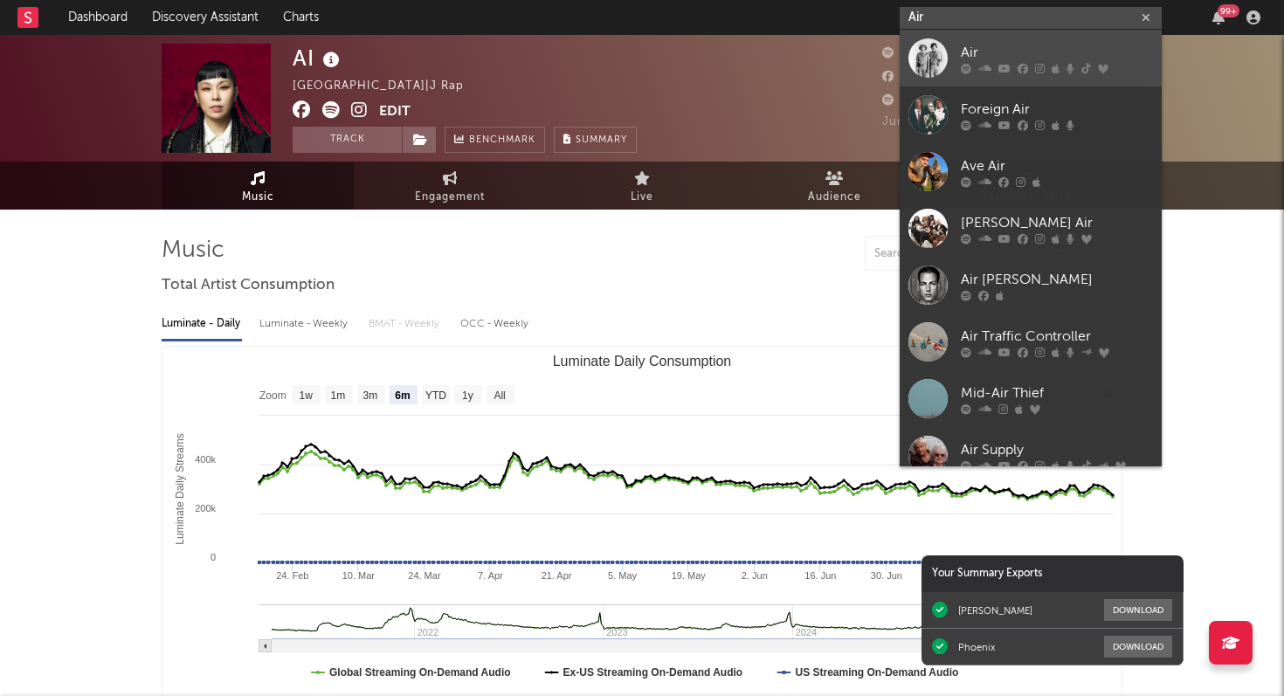
type input "Air"
click at [996, 69] on div at bounding box center [1057, 68] width 192 height 10
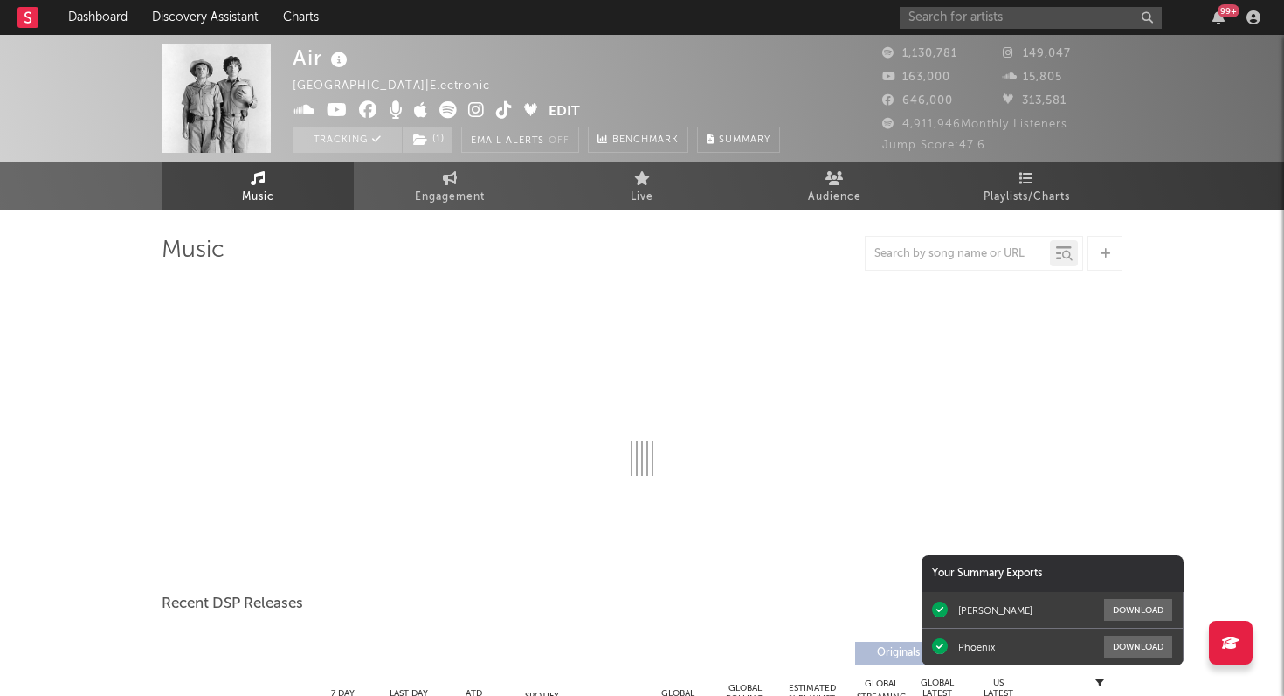
select select "6m"
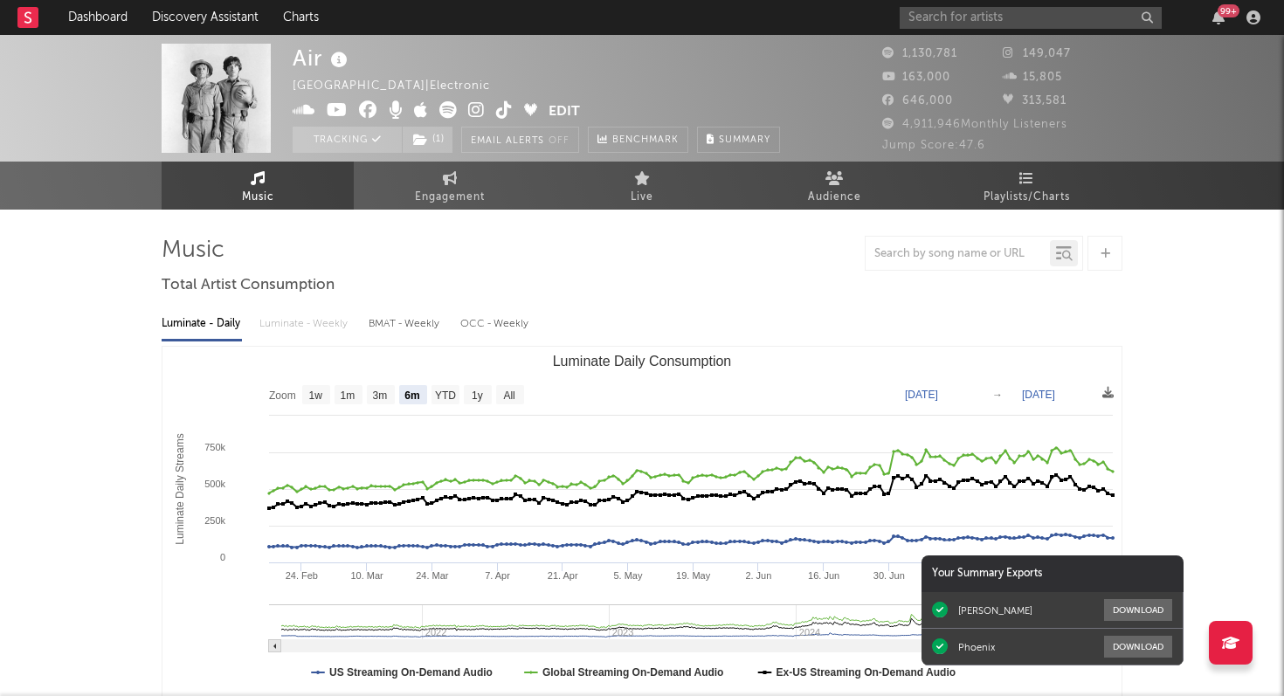
click at [251, 184] on icon at bounding box center [258, 178] width 15 height 14
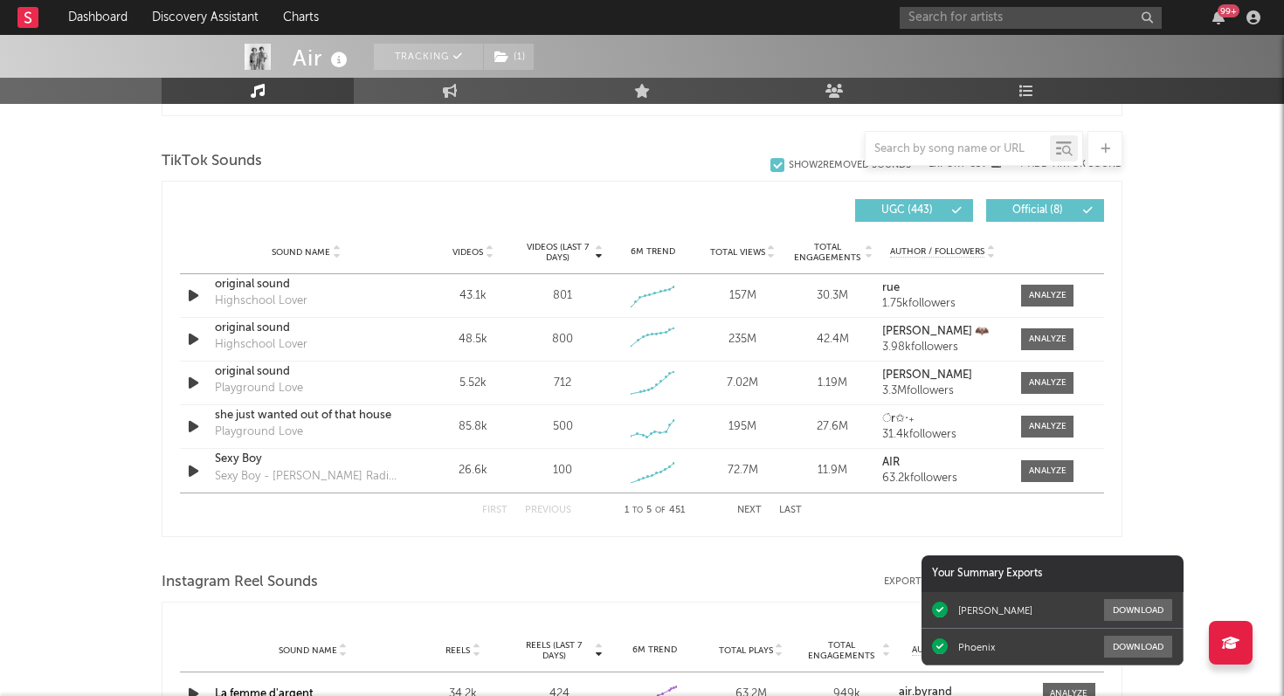
scroll to position [1097, 0]
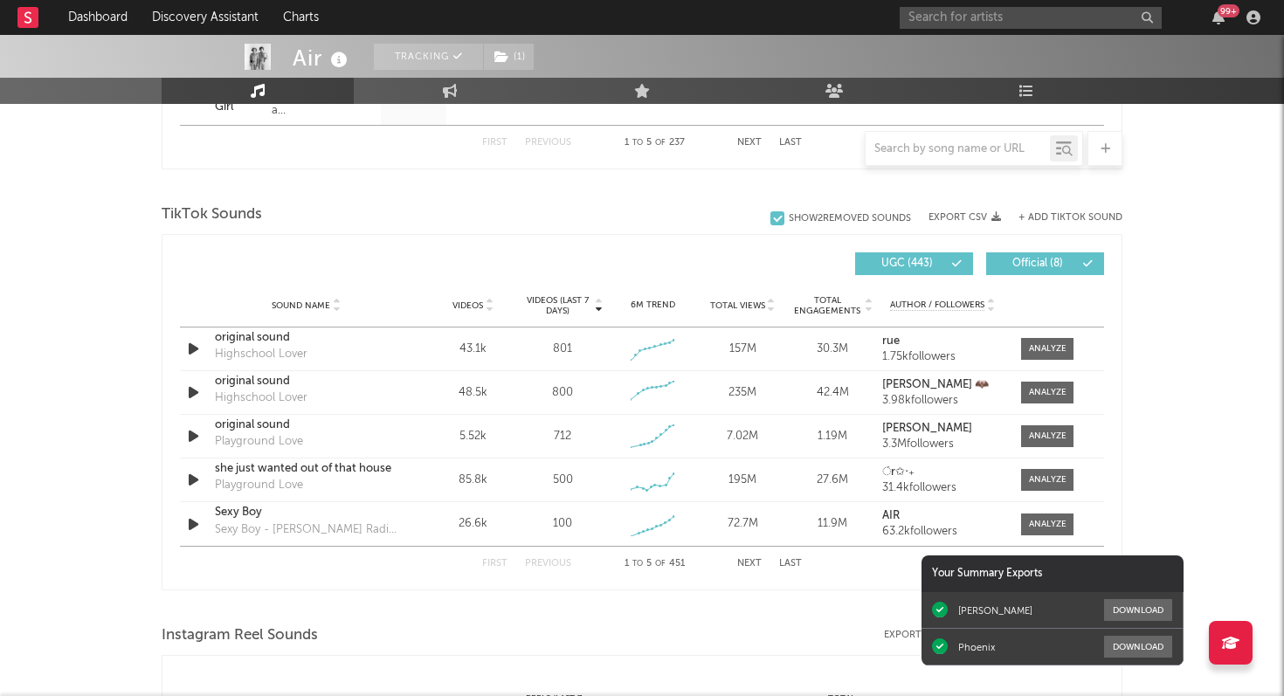
click at [1088, 217] on button "+ Add TikTok Sound" at bounding box center [1070, 218] width 104 height 10
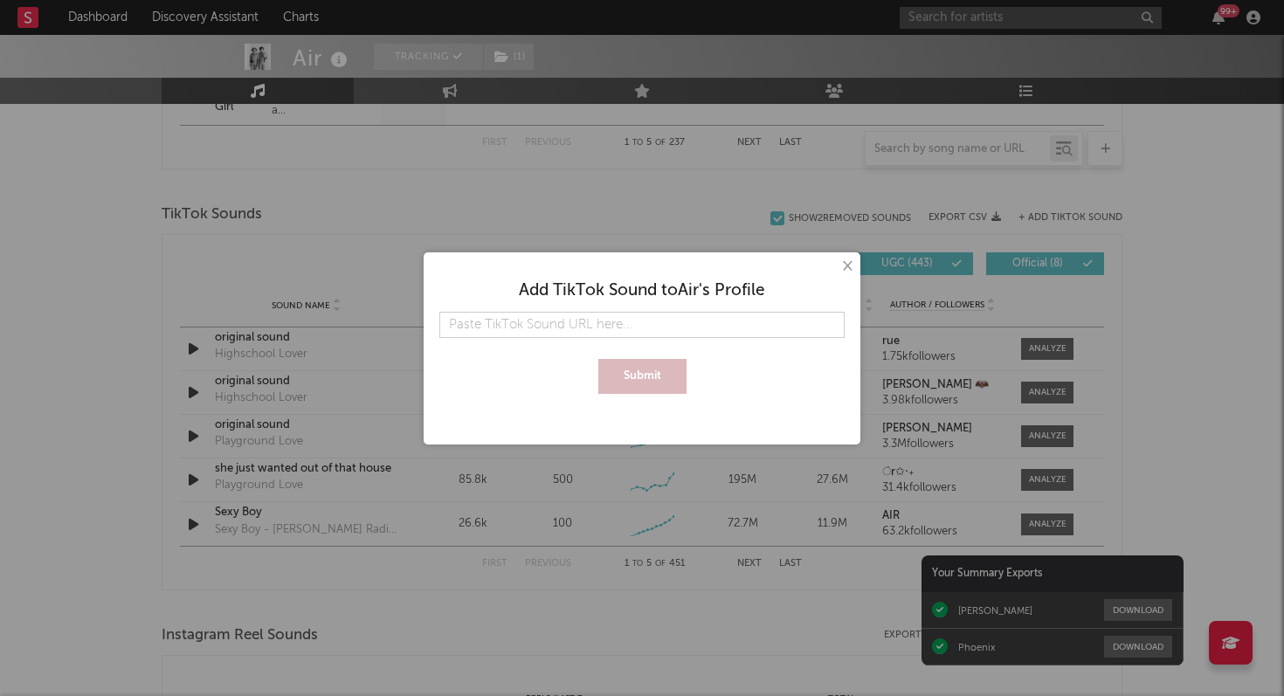
click at [740, 323] on input "text" at bounding box center [641, 325] width 405 height 26
type input "[URL][DOMAIN_NAME]"
click at [671, 384] on button "Submit" at bounding box center [642, 376] width 88 height 35
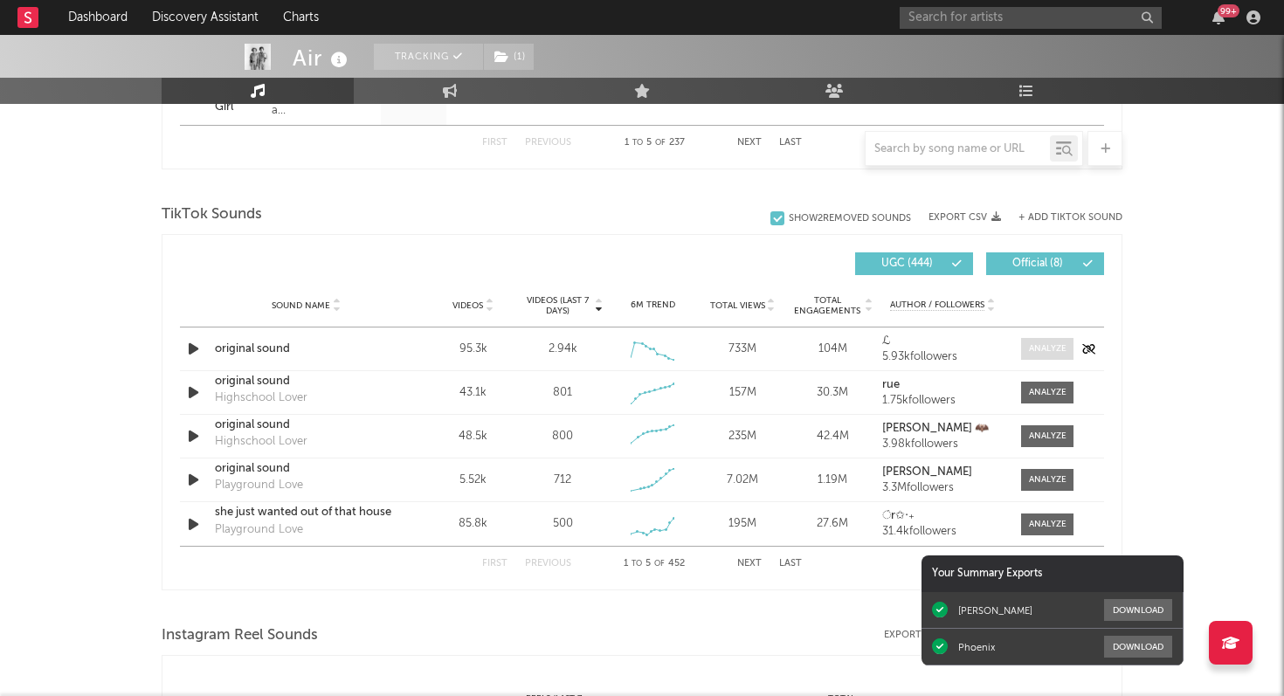
click at [1036, 351] on div at bounding box center [1048, 348] width 38 height 13
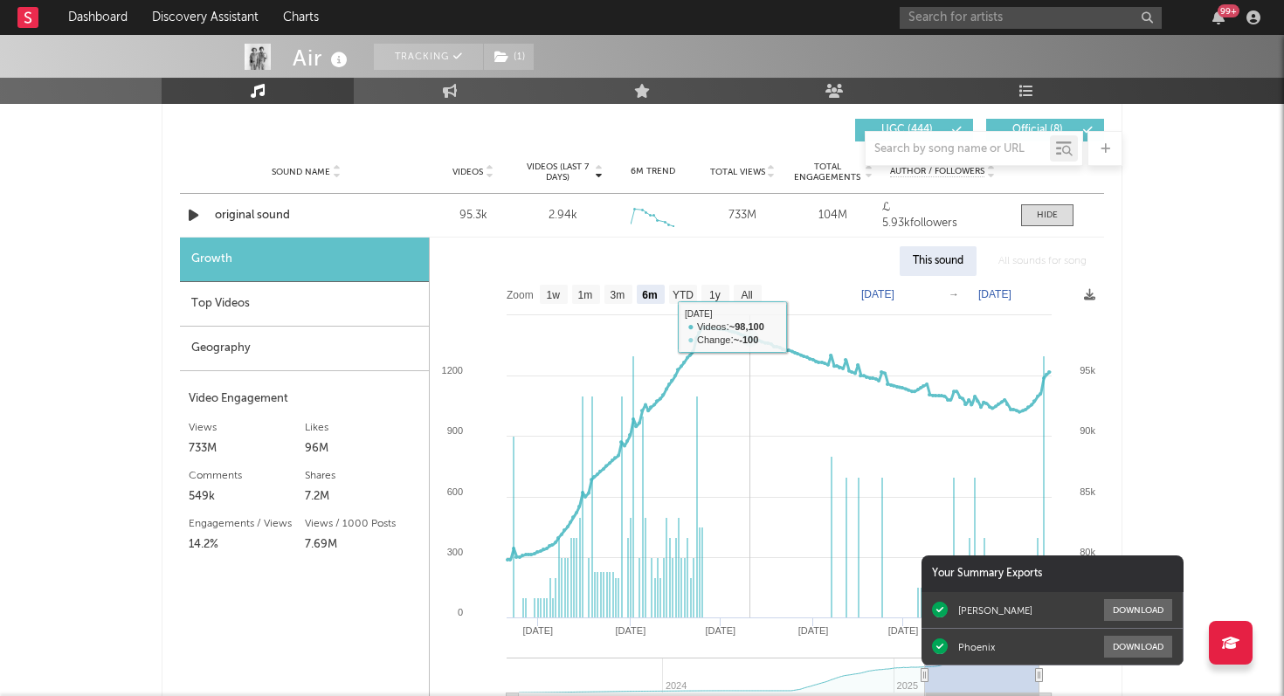
scroll to position [1228, 0]
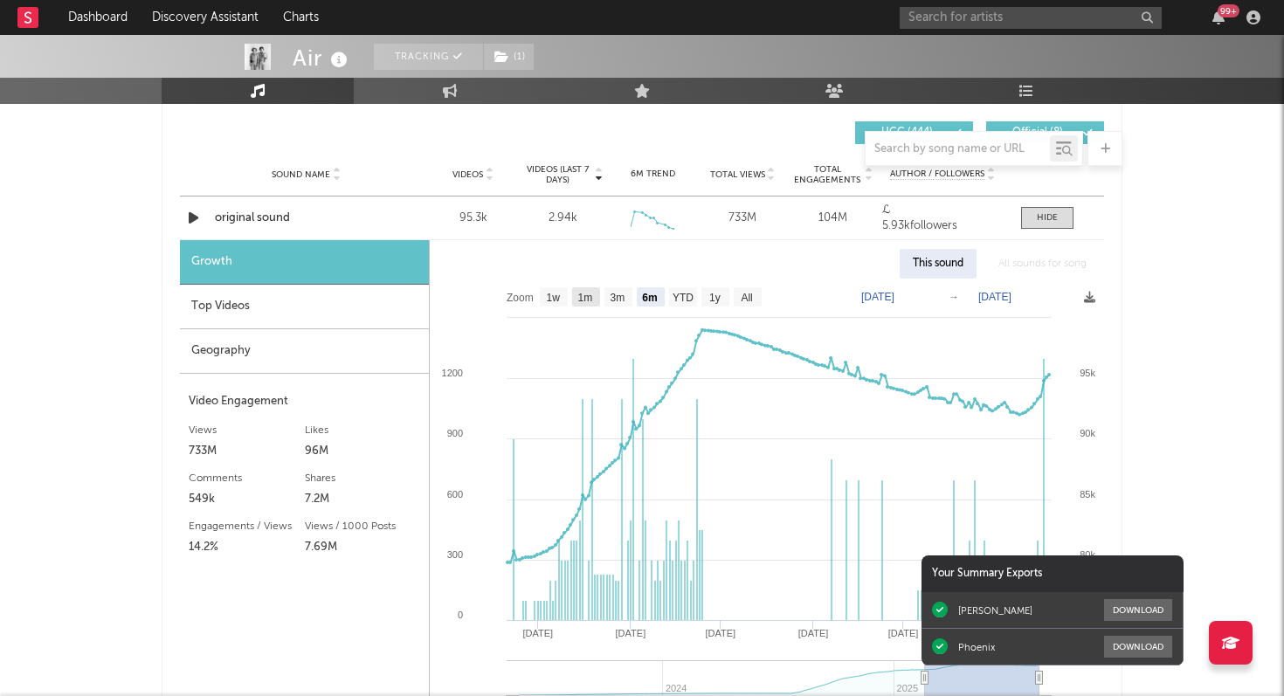
click at [587, 304] on rect at bounding box center [586, 296] width 28 height 19
select select "1m"
type input "[DATE]"
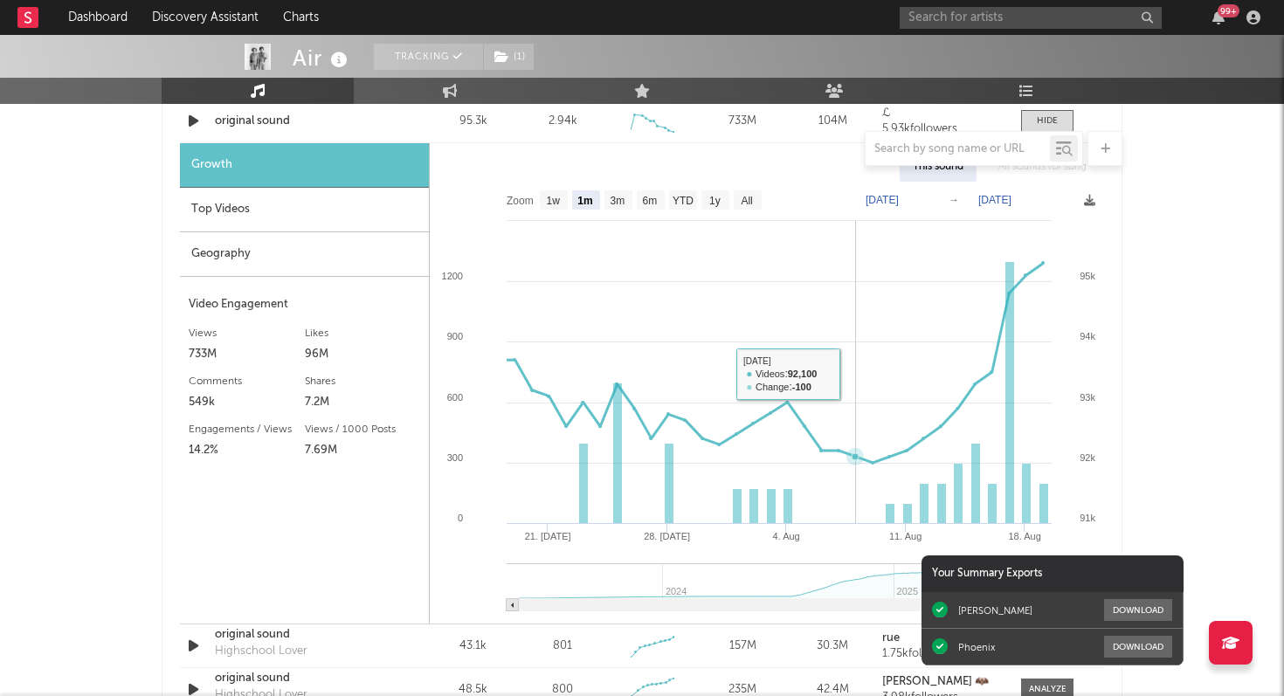
scroll to position [1331, 0]
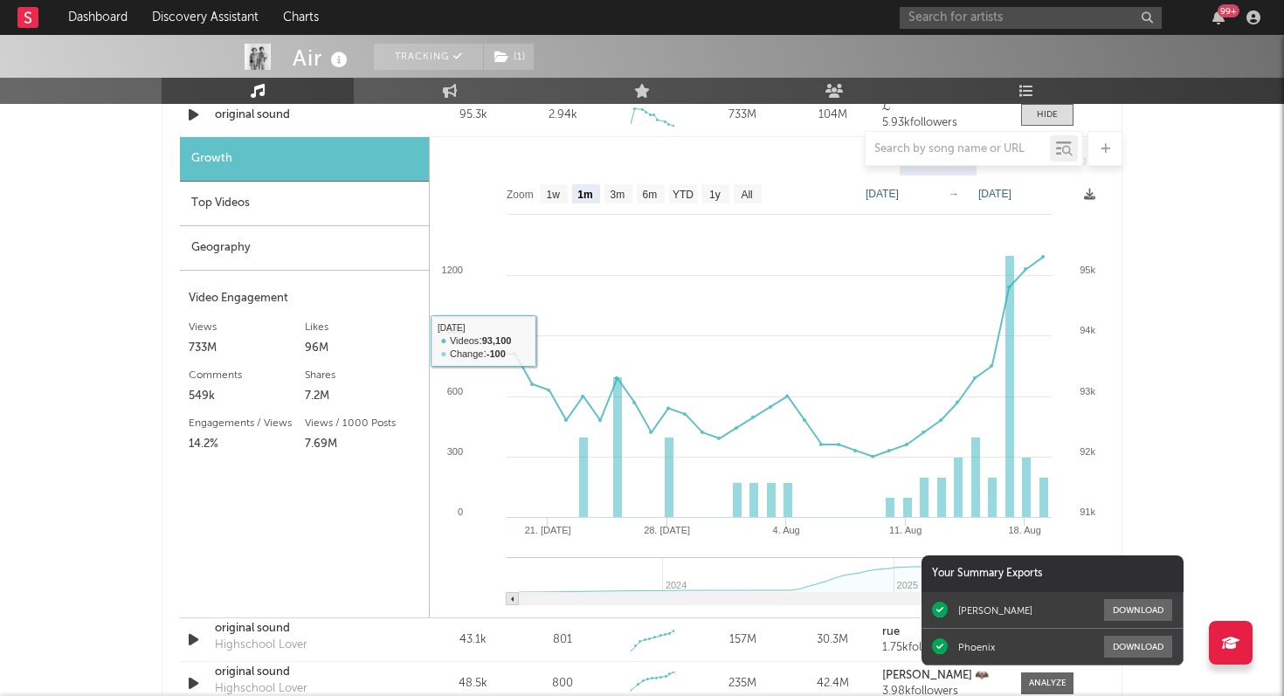
click at [322, 204] on div "Top Videos" at bounding box center [304, 204] width 249 height 45
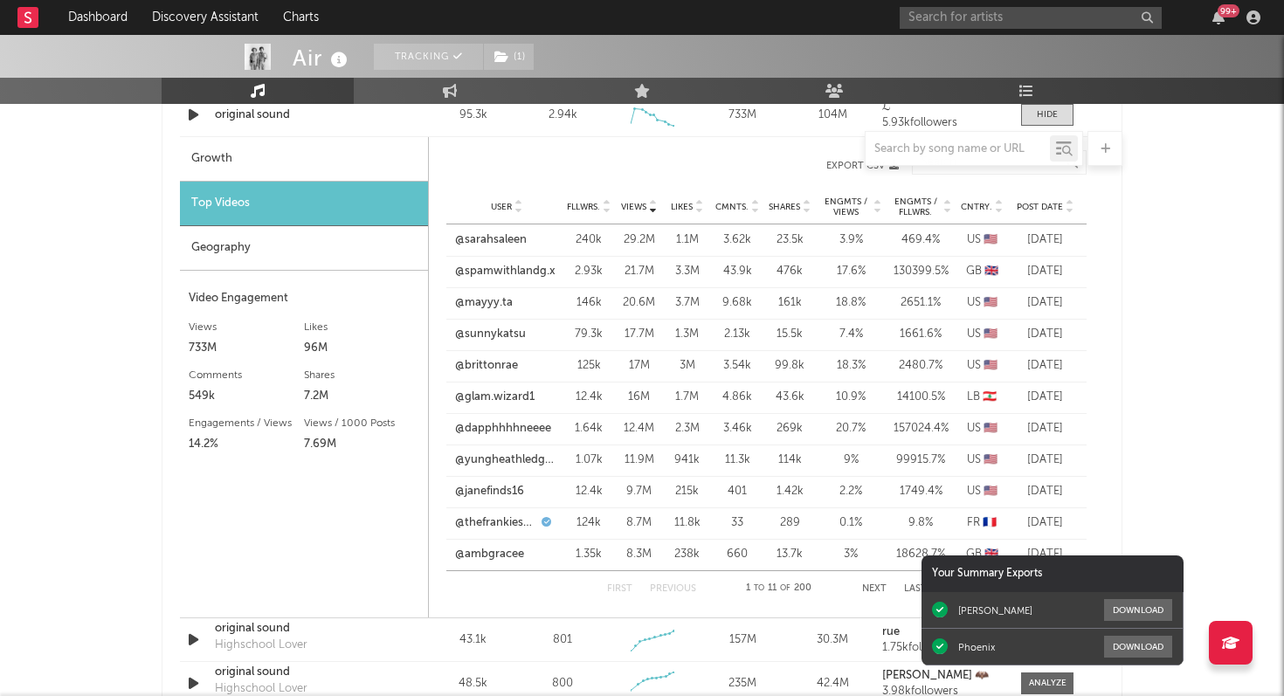
click at [1045, 209] on span "Post Date" at bounding box center [1039, 207] width 46 height 10
click at [1214, 24] on icon "button" at bounding box center [1218, 17] width 12 height 14
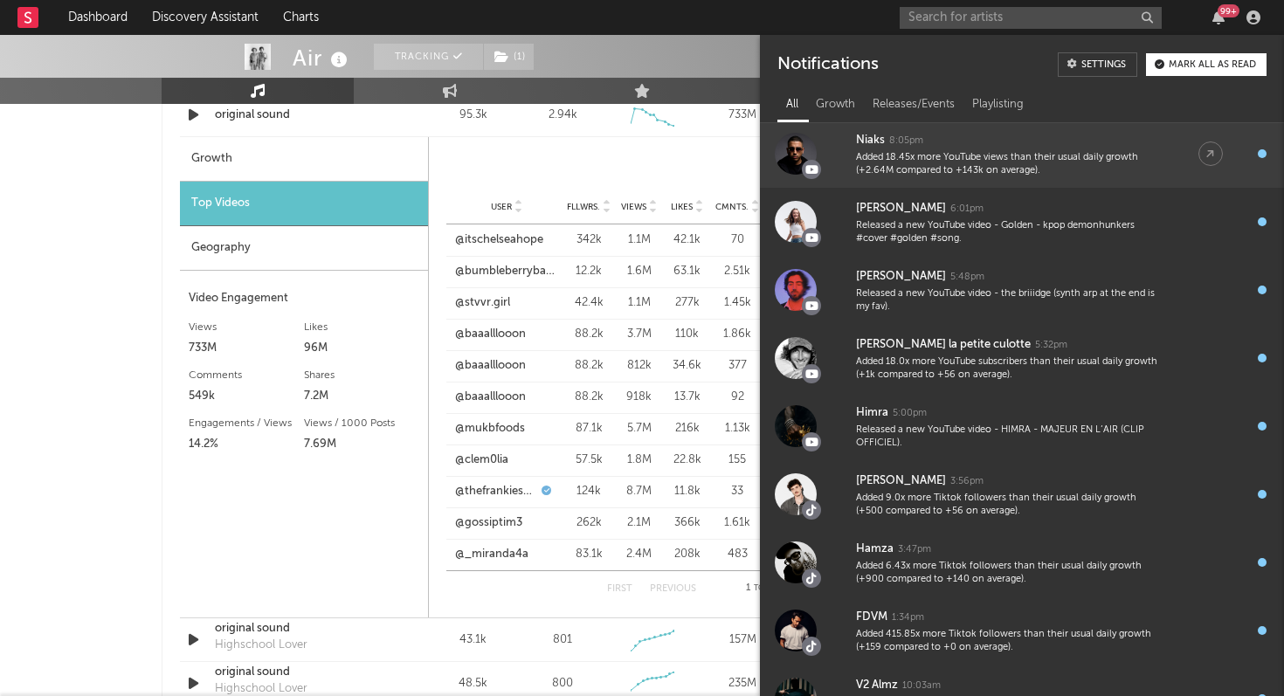
scroll to position [213, 0]
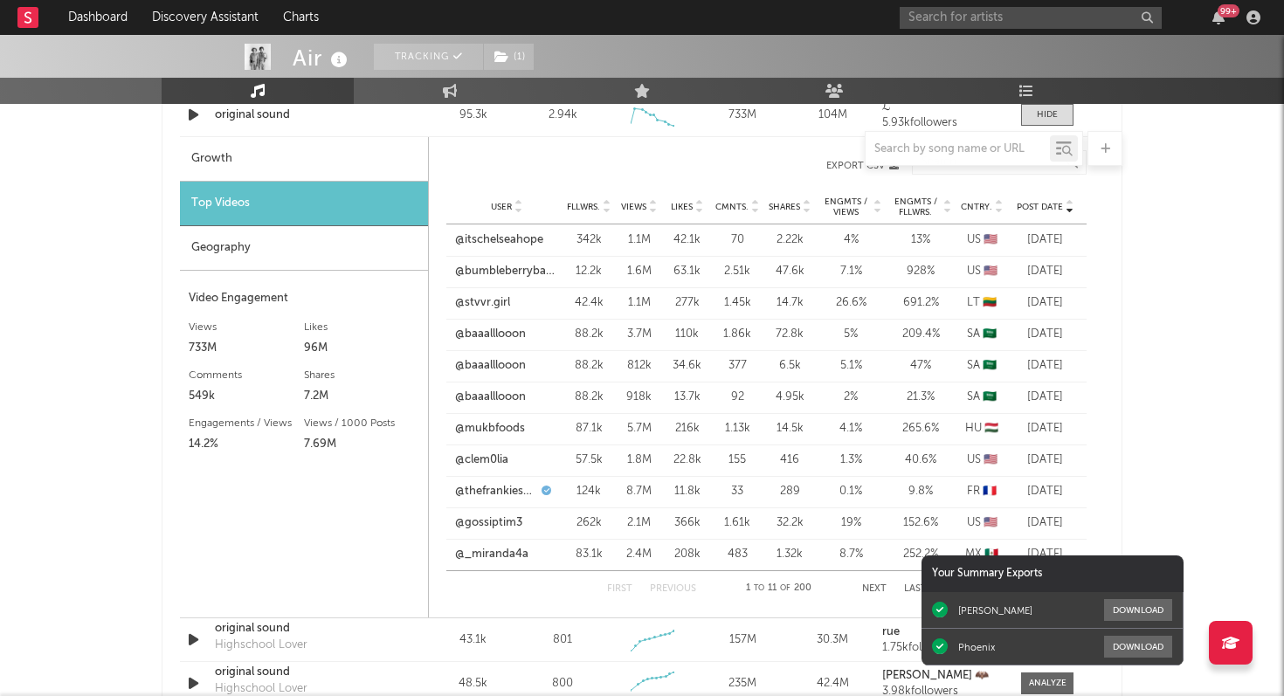
click at [131, 334] on div "Air Tracking ( 1 ) [GEOGRAPHIC_DATA] | Electronic Edit Tracking ( 1 ) Email Ale…" at bounding box center [642, 263] width 1284 height 3119
click at [932, 16] on input "text" at bounding box center [1030, 18] width 262 height 22
click at [912, 17] on input "cardin" at bounding box center [1030, 18] width 262 height 22
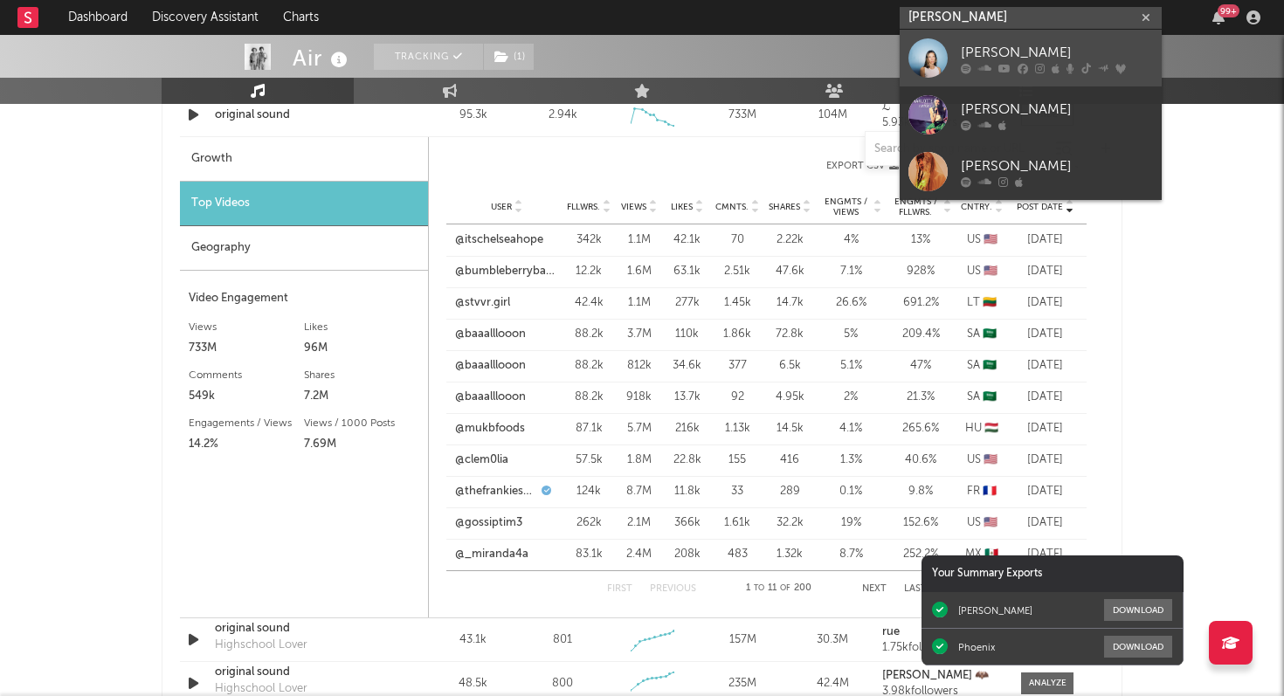
type input "[PERSON_NAME]"
click at [1006, 65] on icon at bounding box center [1004, 68] width 12 height 10
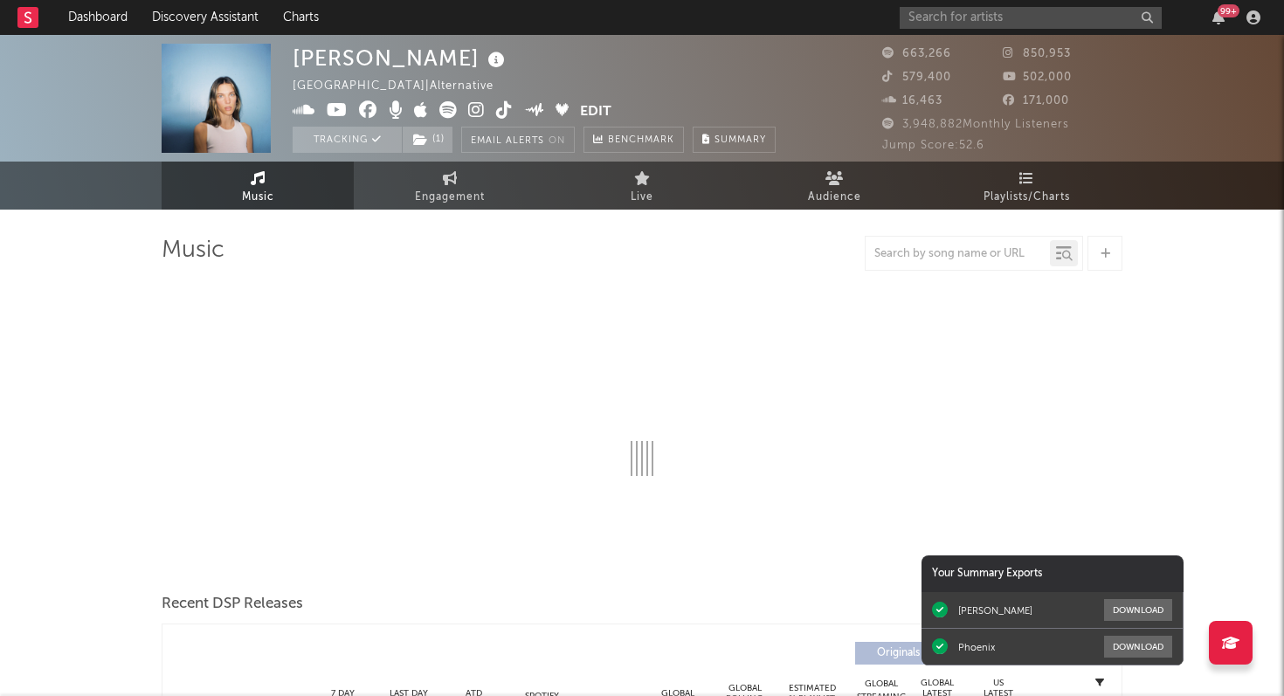
select select "6m"
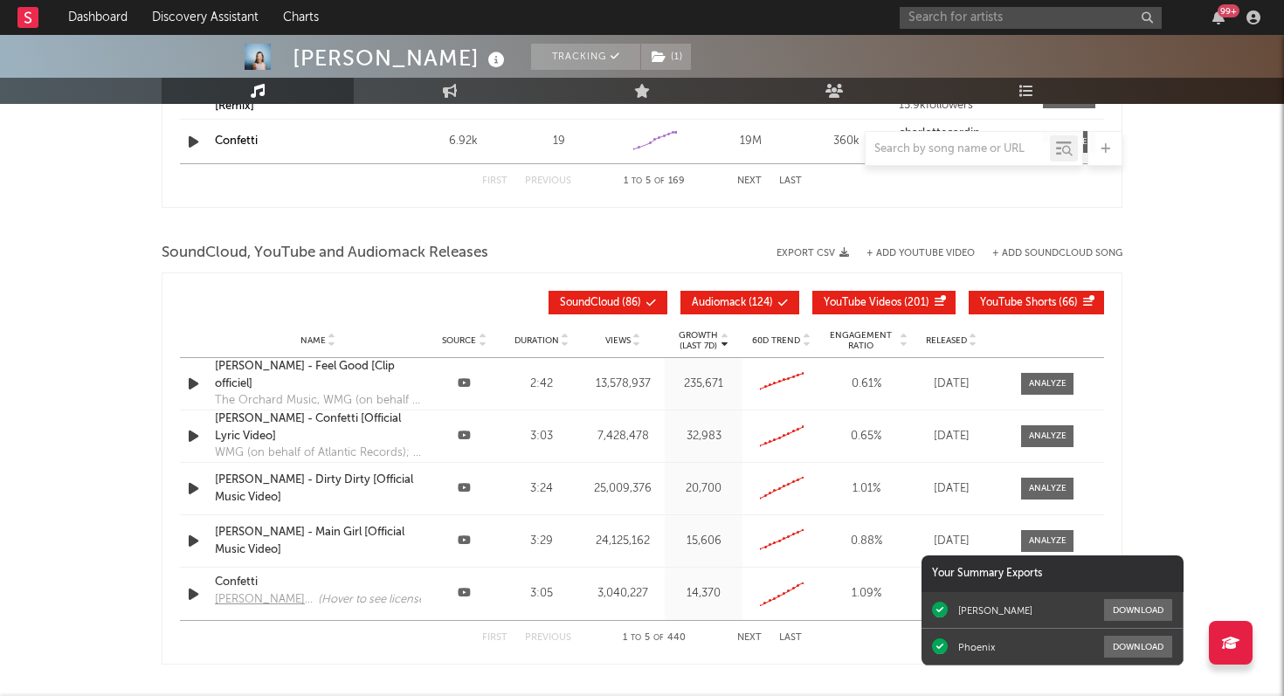
scroll to position [1878, 0]
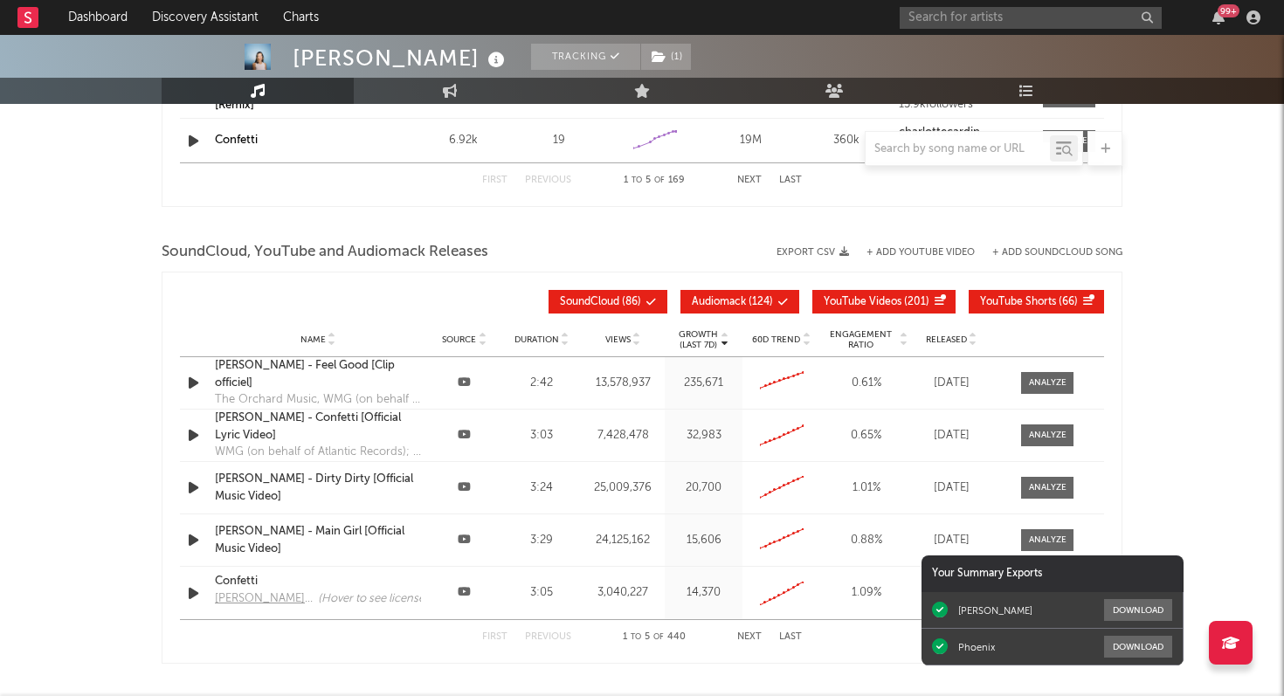
click at [283, 367] on div "[PERSON_NAME] - Feel Good [Clip officiel]" at bounding box center [318, 374] width 206 height 34
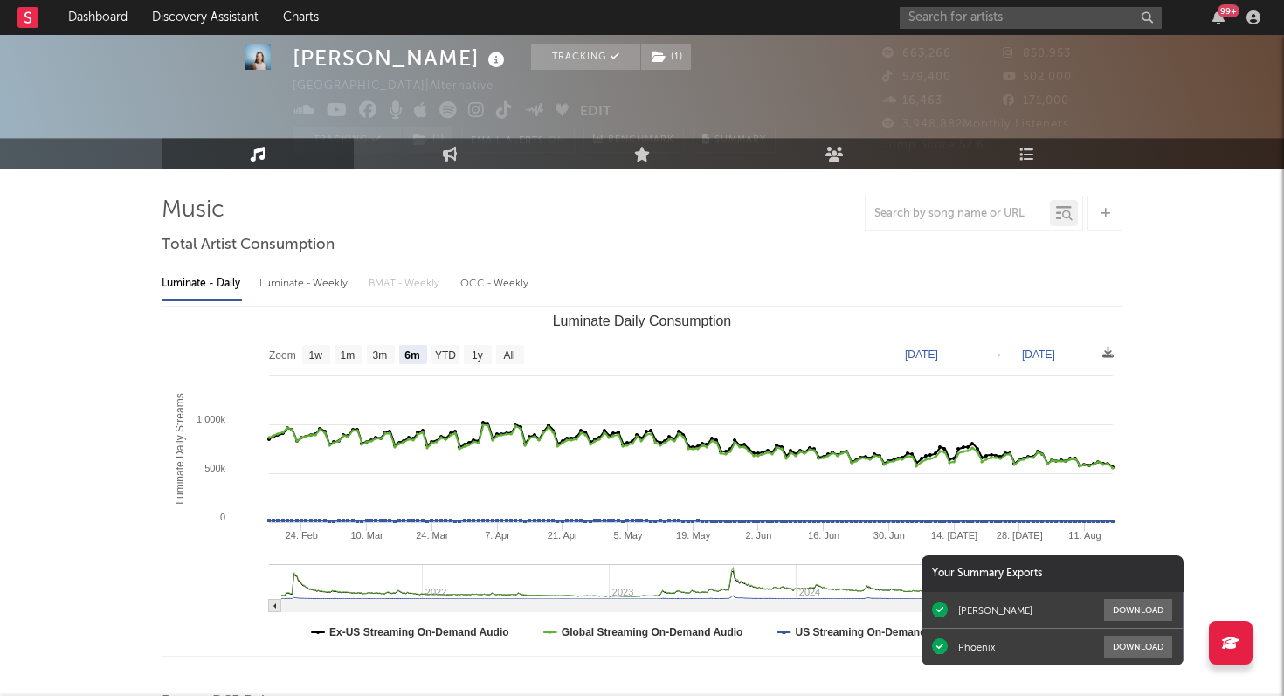
scroll to position [0, 0]
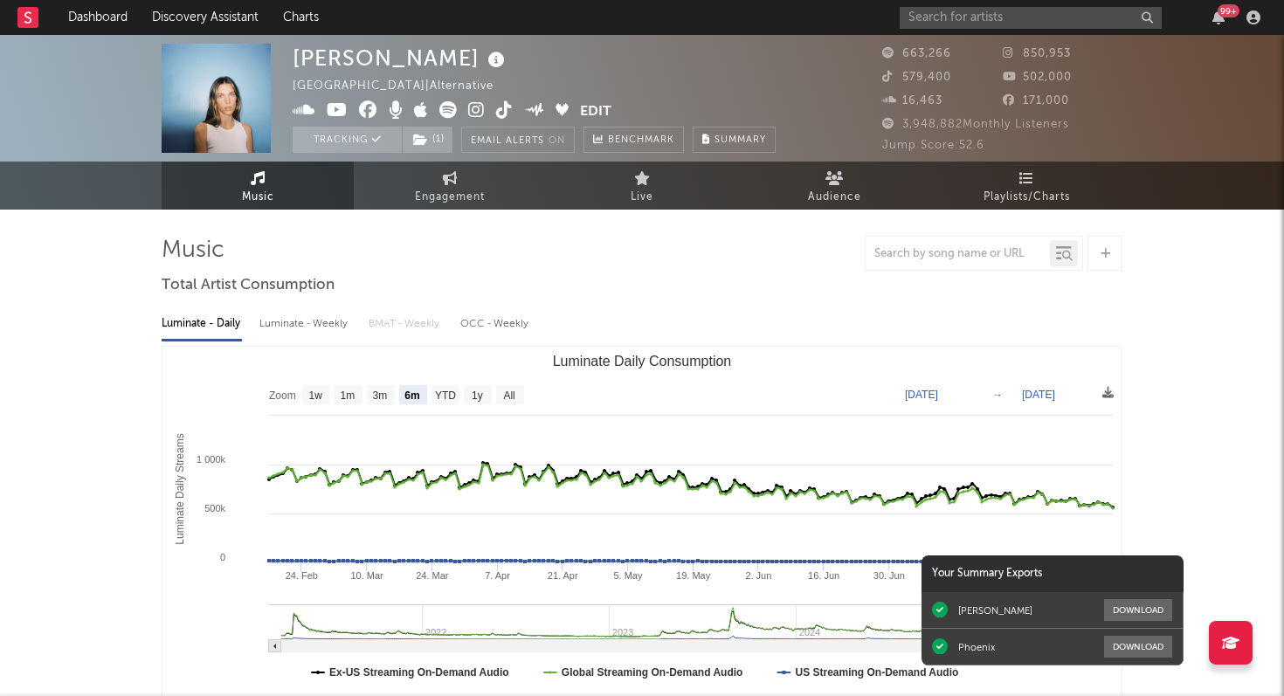
click at [1217, 26] on div "99 +" at bounding box center [1082, 17] width 367 height 35
click at [1216, 9] on div "99 +" at bounding box center [1082, 17] width 367 height 35
click at [1216, 10] on icon "button" at bounding box center [1218, 17] width 12 height 14
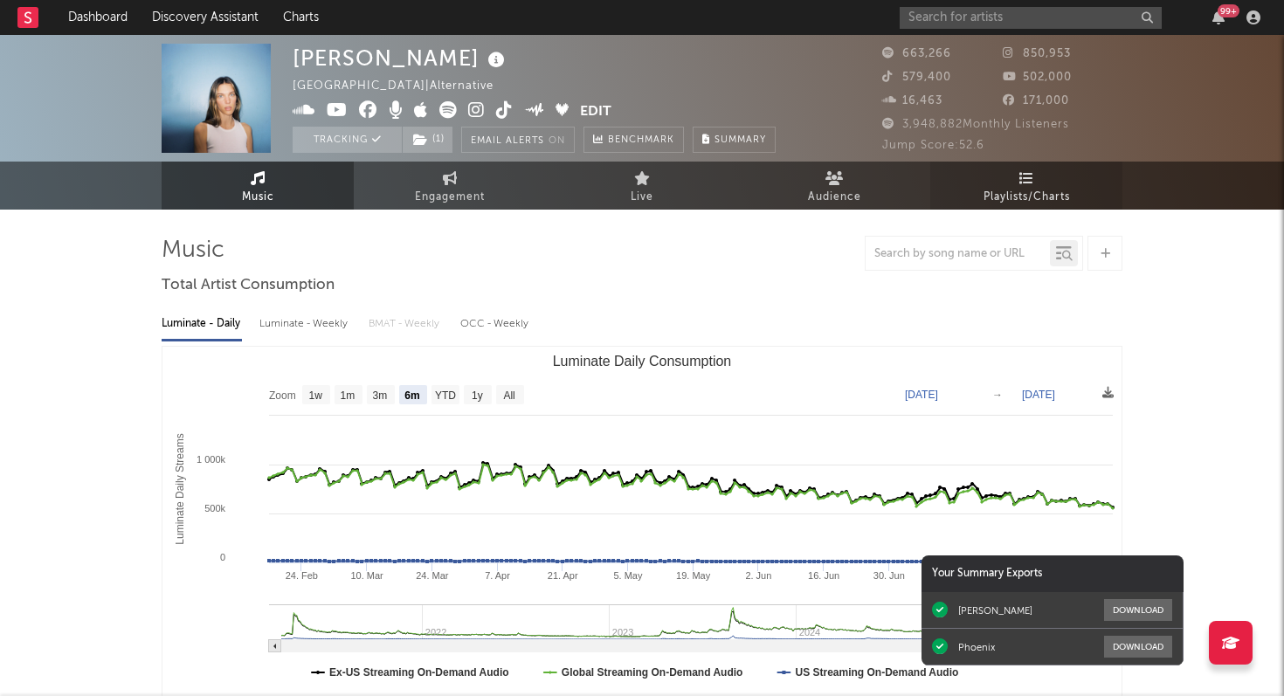
click at [1020, 185] on link "Playlists/Charts" at bounding box center [1026, 186] width 192 height 48
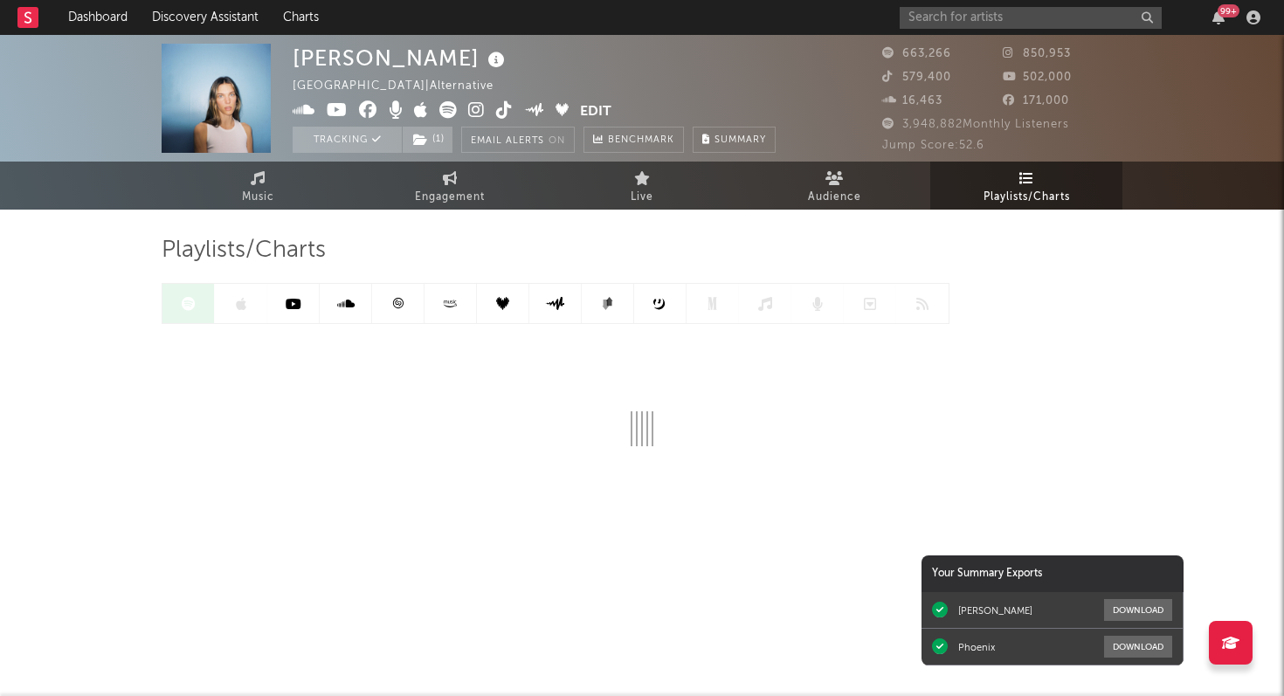
click at [394, 306] on icon at bounding box center [397, 303] width 13 height 13
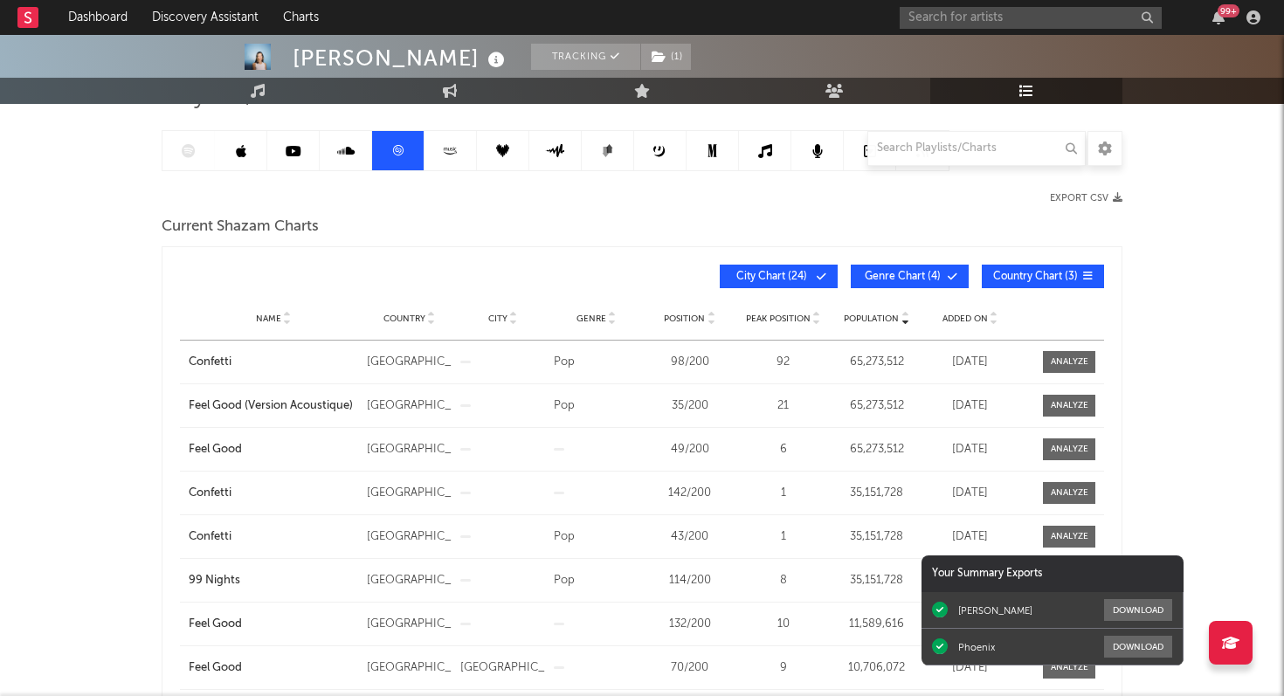
scroll to position [155, 0]
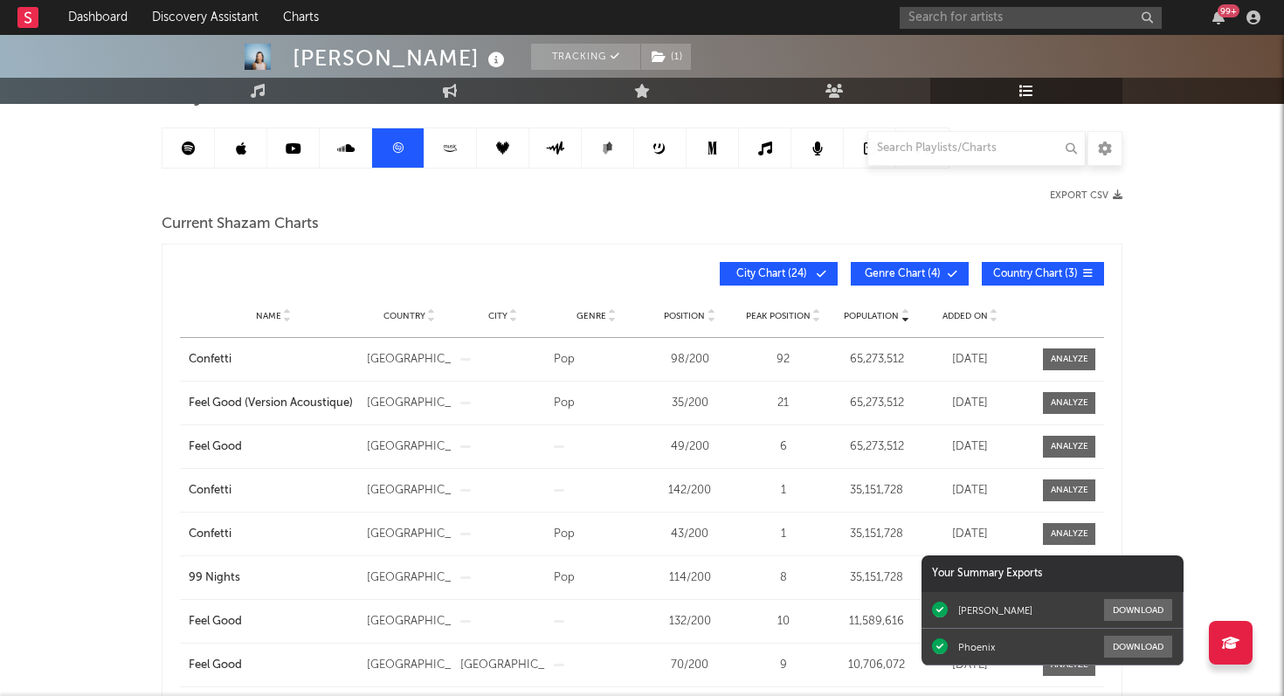
click at [953, 314] on span "Added On" at bounding box center [964, 316] width 45 height 10
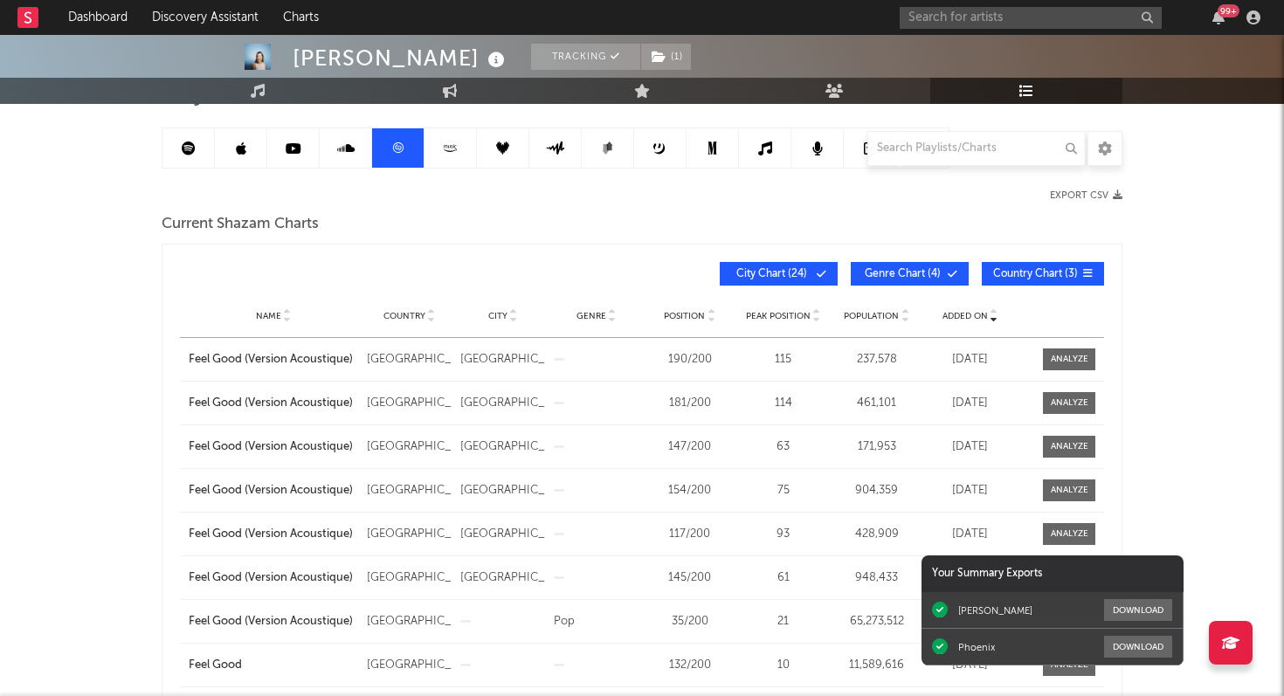
click at [953, 314] on span "Added On" at bounding box center [964, 316] width 45 height 10
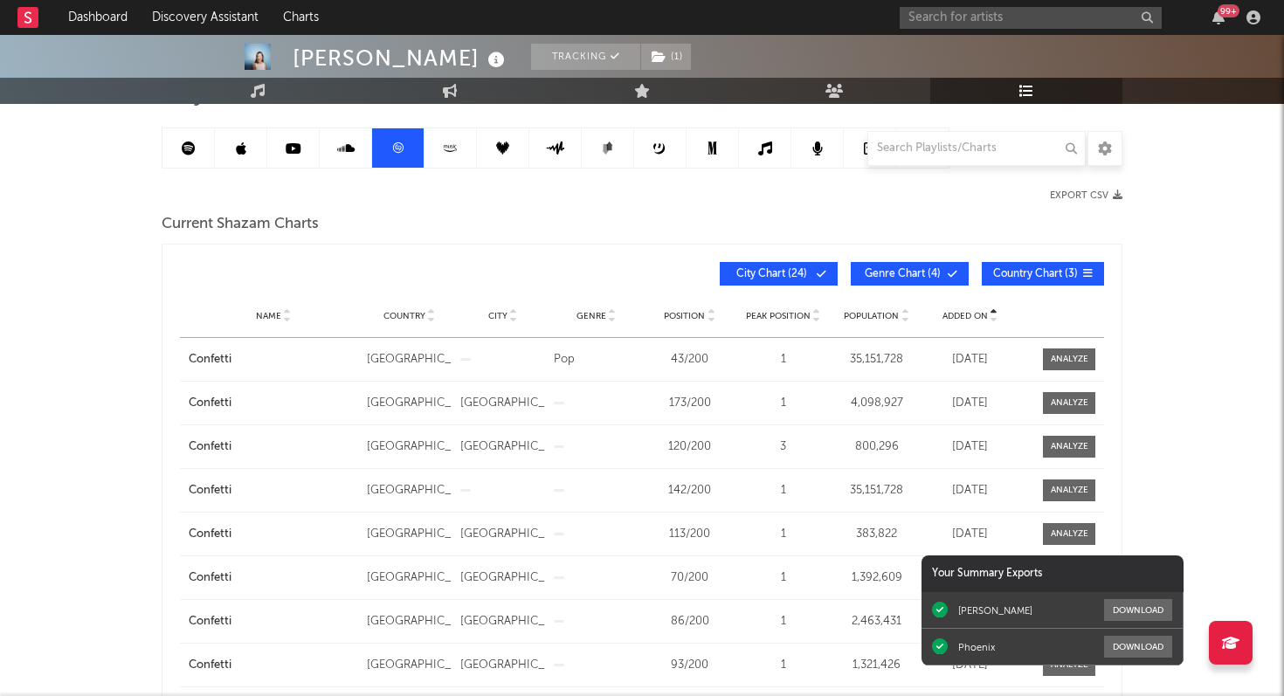
click at [953, 314] on span "Added On" at bounding box center [964, 316] width 45 height 10
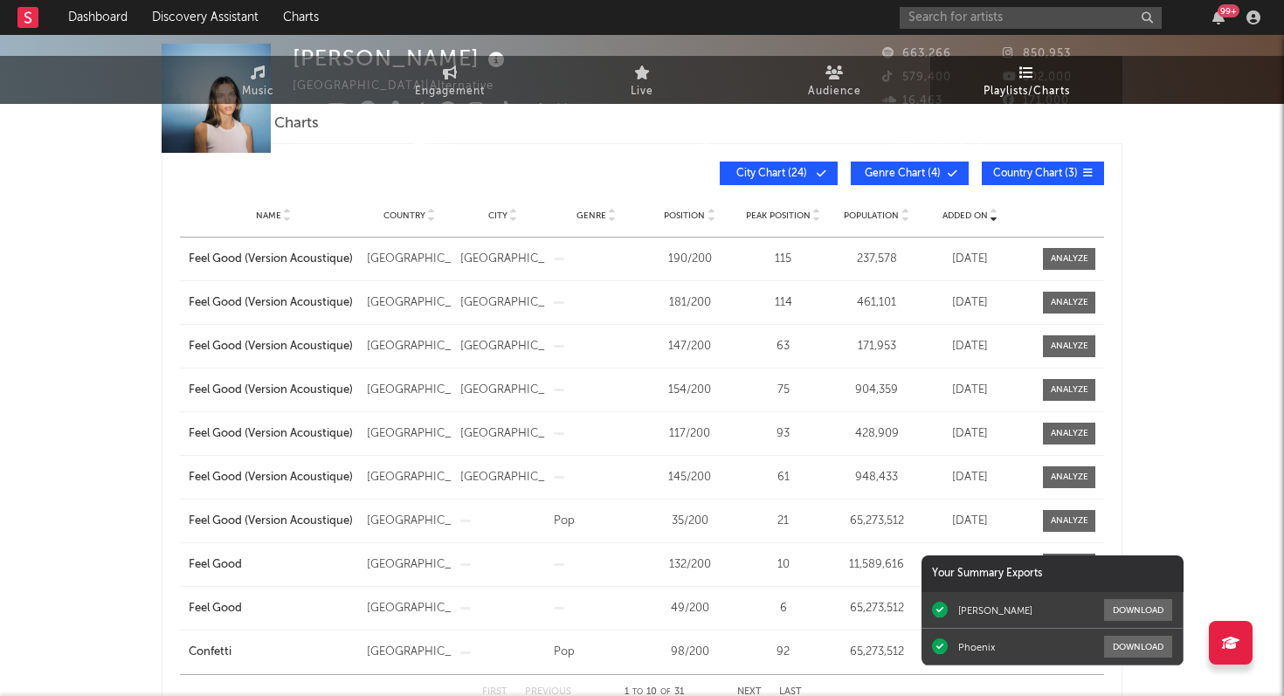
scroll to position [0, 0]
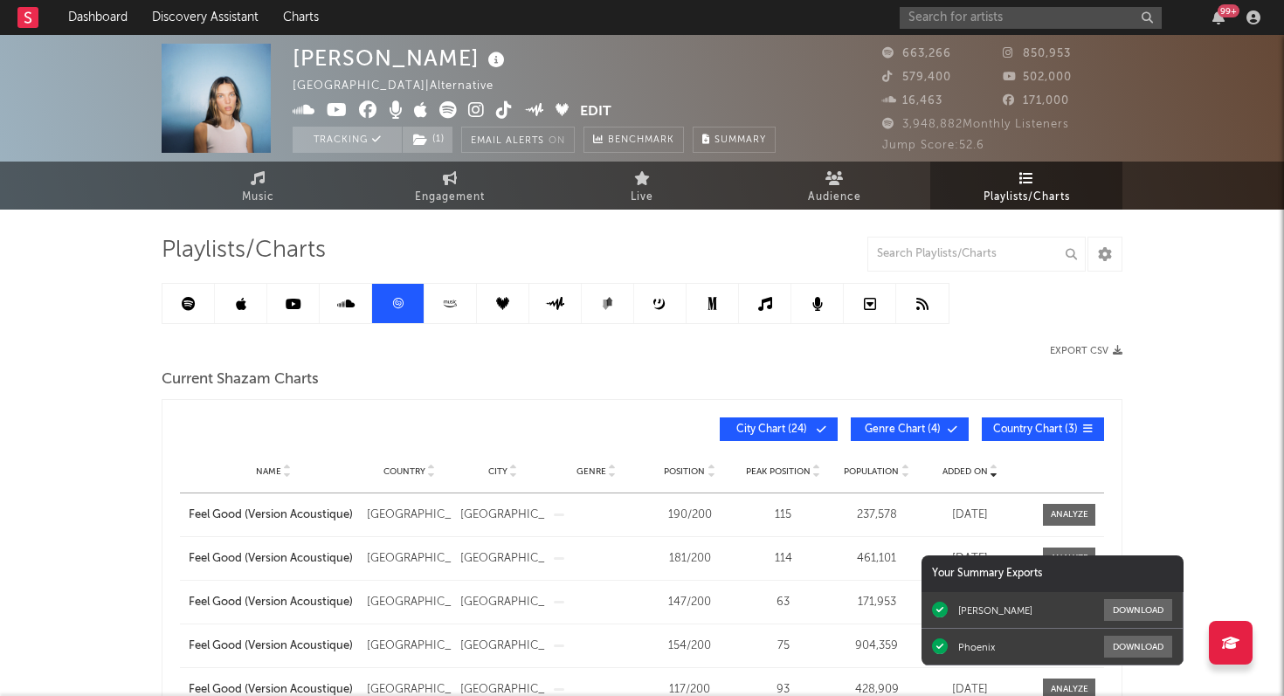
click at [183, 299] on icon at bounding box center [189, 304] width 14 height 14
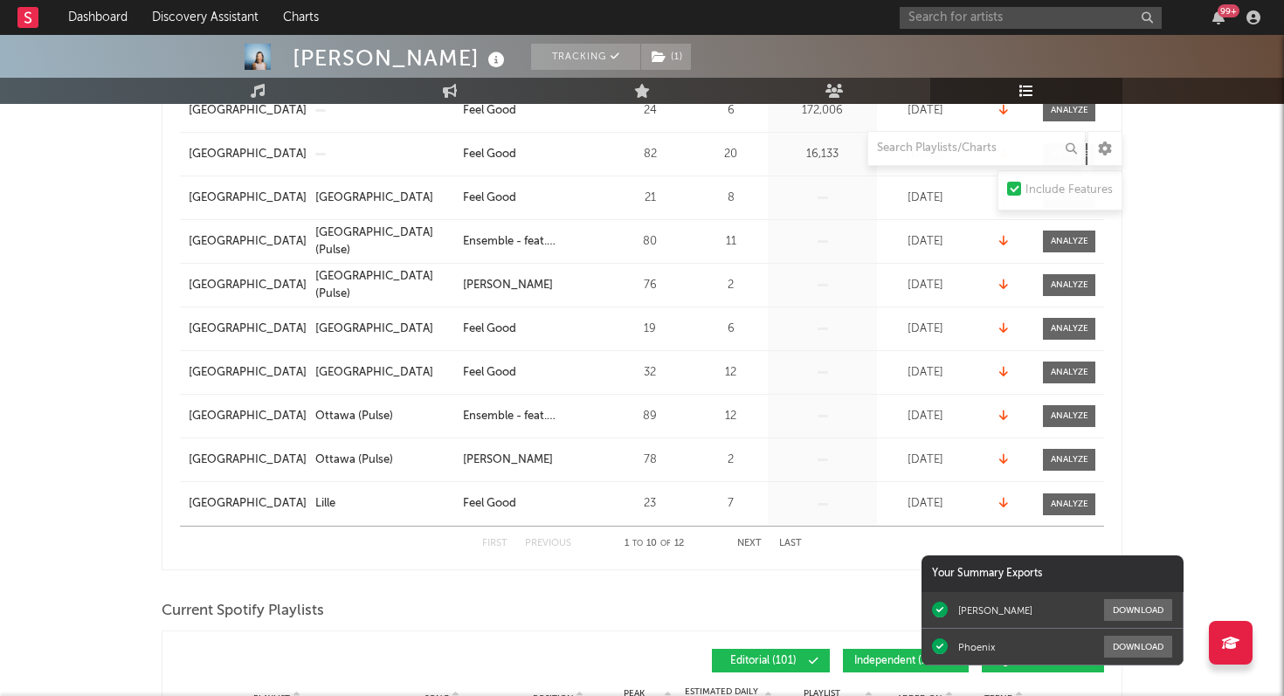
scroll to position [399, 0]
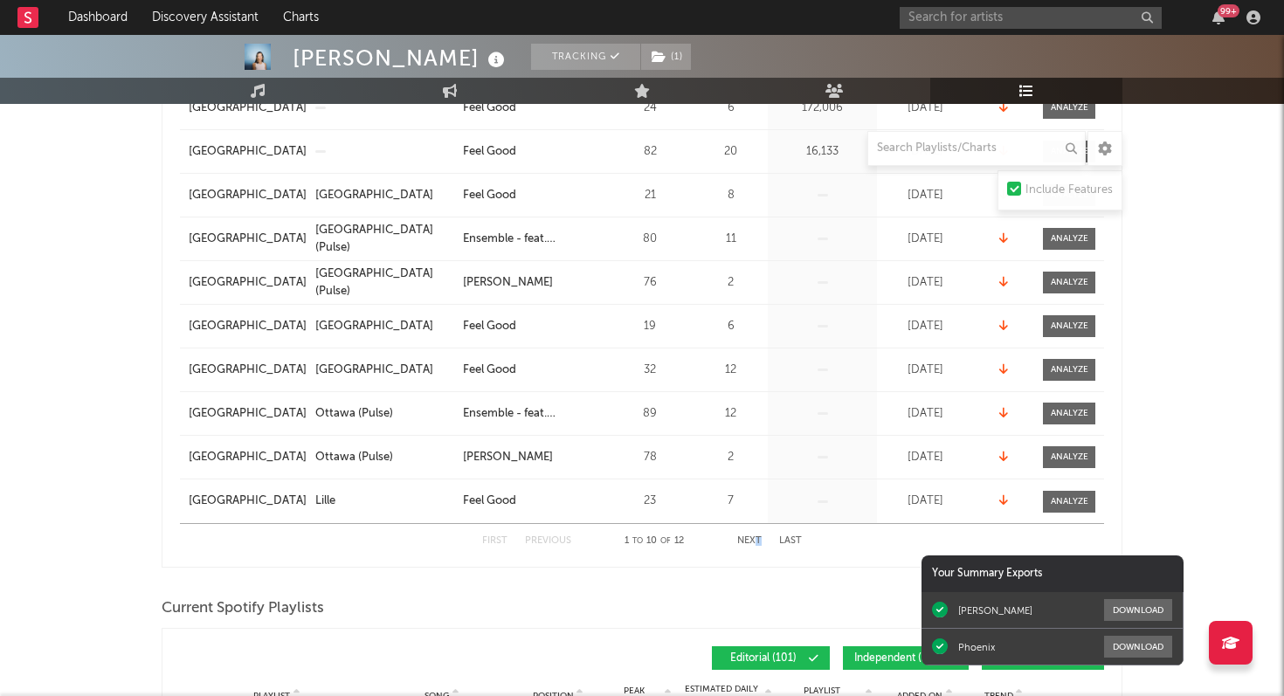
click at [755, 545] on div "First Previous 1 to 10 of 12 Next Last" at bounding box center [642, 541] width 320 height 34
click at [749, 542] on button "Next" at bounding box center [749, 541] width 24 height 10
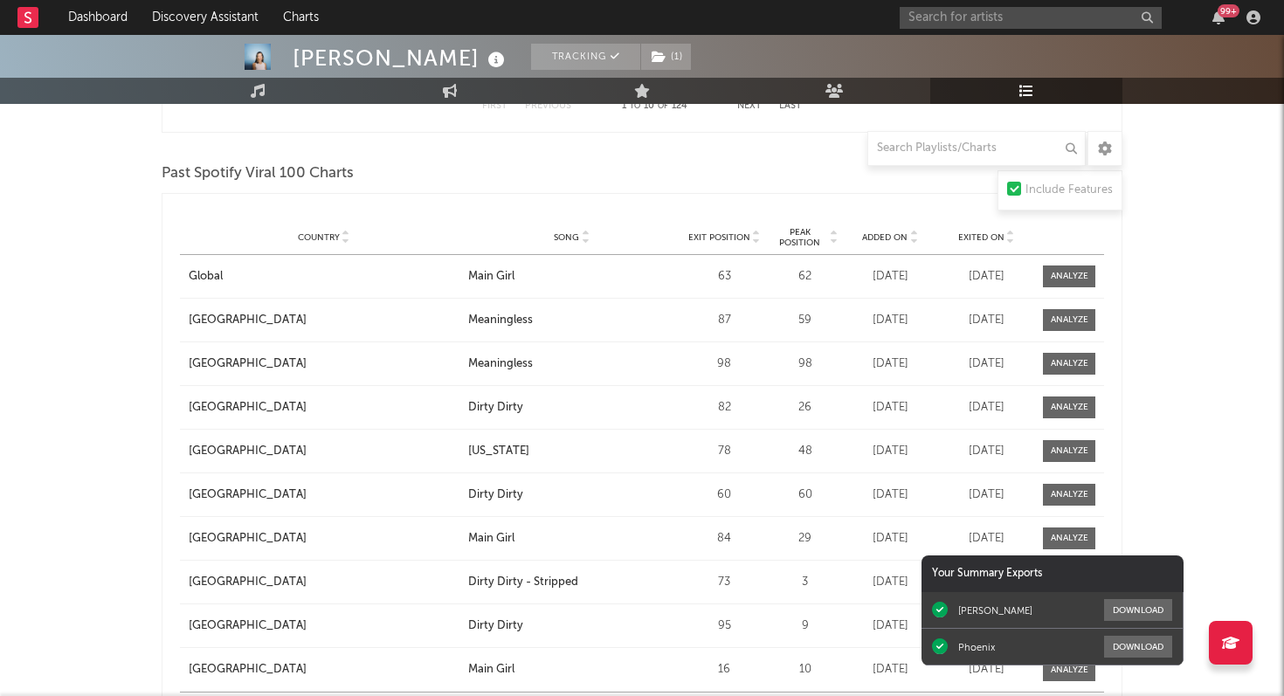
scroll to position [2098, 0]
